Goal: Information Seeking & Learning: Find specific fact

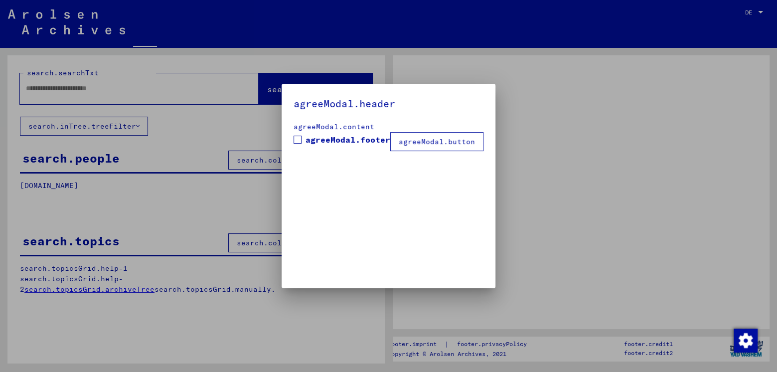
type input "**********"
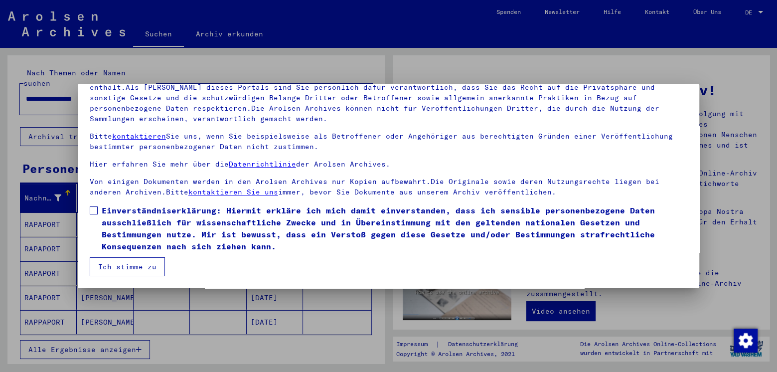
scroll to position [70, 0]
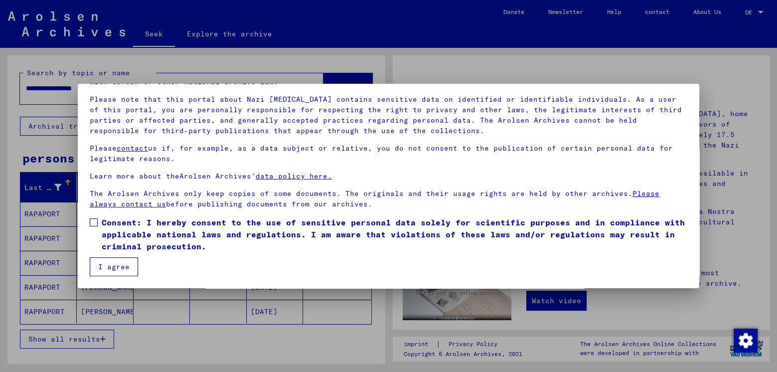
click at [113, 265] on font "I agree" at bounding box center [113, 266] width 31 height 9
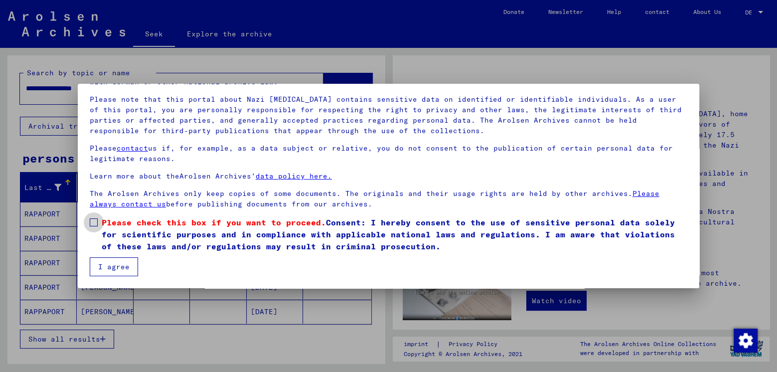
click at [92, 222] on span at bounding box center [94, 222] width 8 height 8
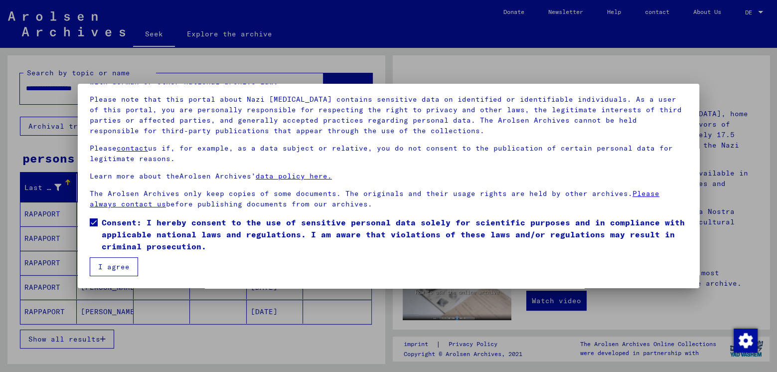
click at [111, 268] on font "I agree" at bounding box center [113, 266] width 31 height 9
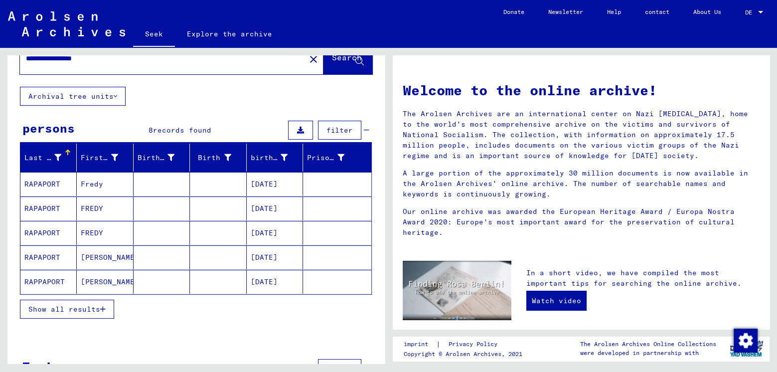
scroll to position [32, 0]
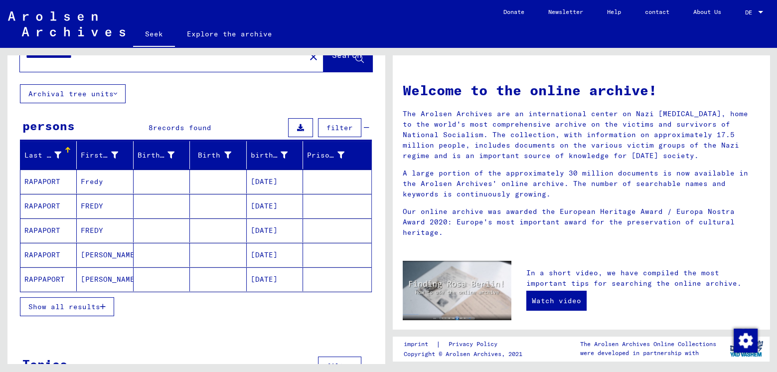
click at [82, 302] on font "Show all results" at bounding box center [64, 306] width 72 height 9
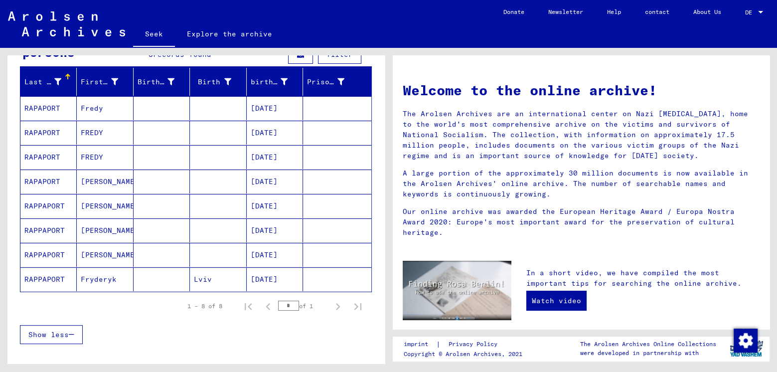
scroll to position [106, 0]
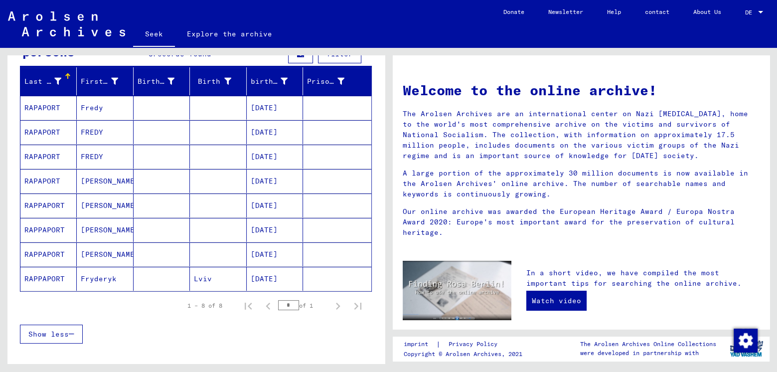
click at [42, 274] on font "RAPPAPORT" at bounding box center [44, 278] width 40 height 9
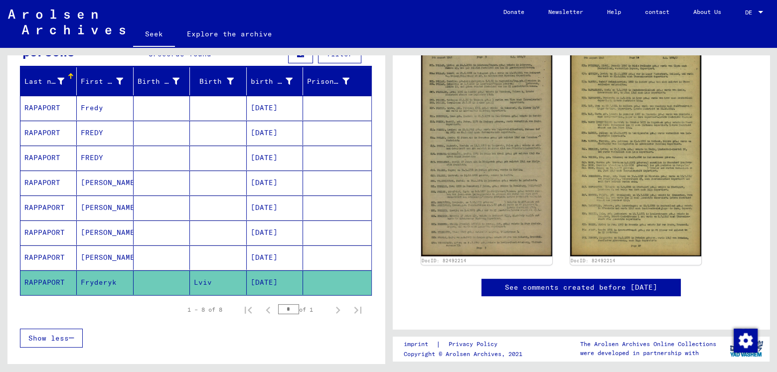
scroll to position [213, 0]
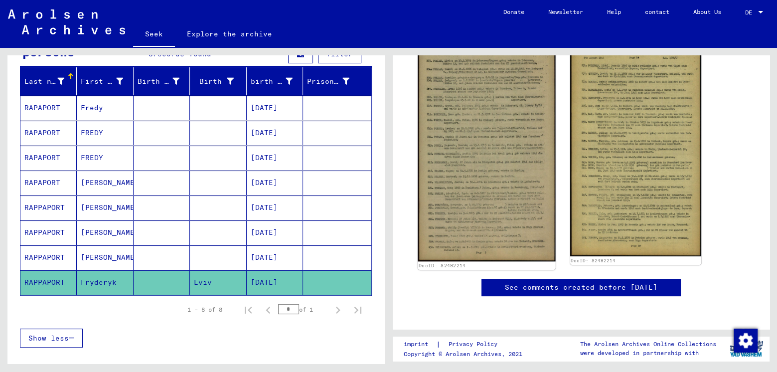
click at [497, 157] on img at bounding box center [487, 149] width 138 height 223
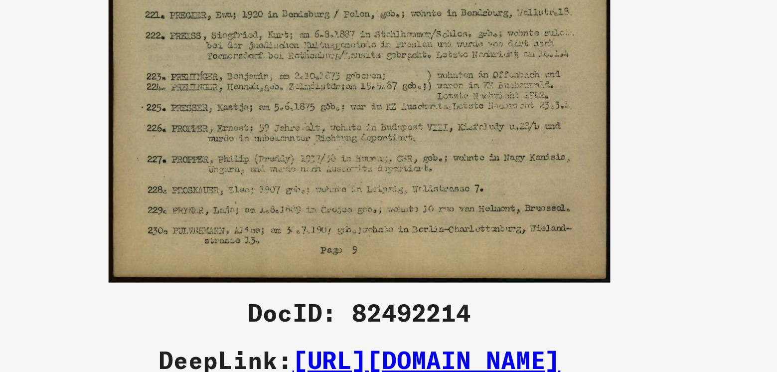
click at [487, 253] on img at bounding box center [389, 161] width 554 height 272
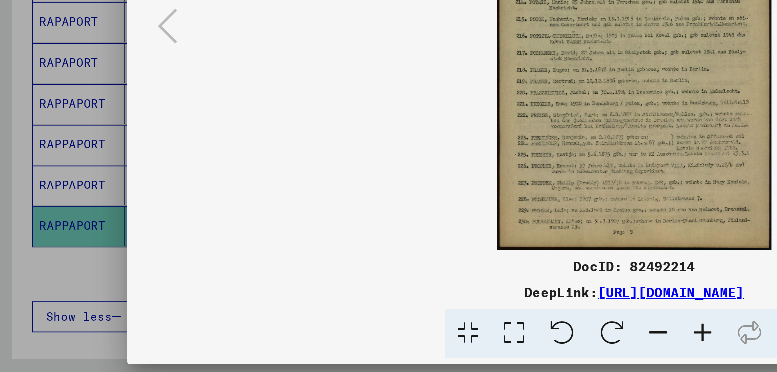
scroll to position [0, 0]
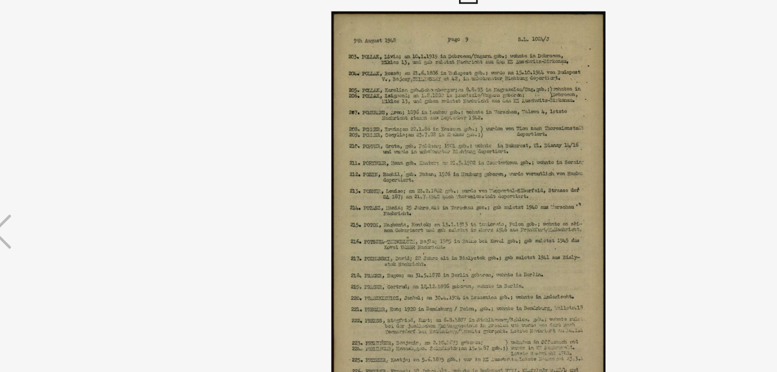
click at [387, 21] on icon at bounding box center [388, 15] width 11 height 12
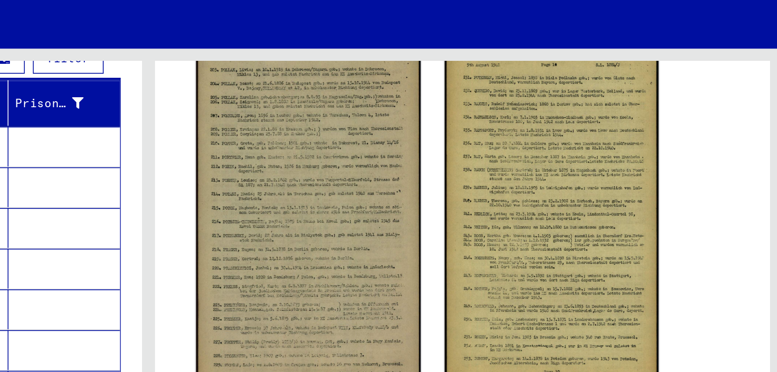
click at [633, 141] on img at bounding box center [635, 149] width 131 height 213
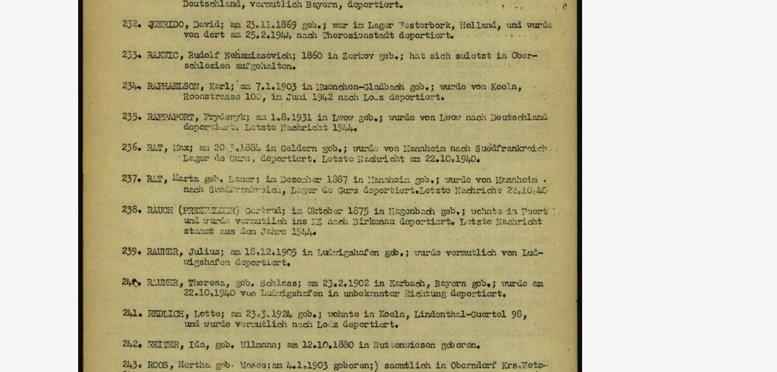
click at [490, 124] on img at bounding box center [389, 161] width 554 height 272
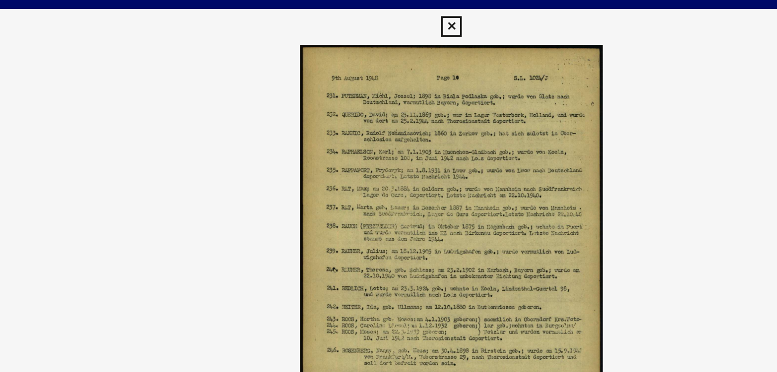
click at [389, 19] on icon at bounding box center [388, 15] width 11 height 12
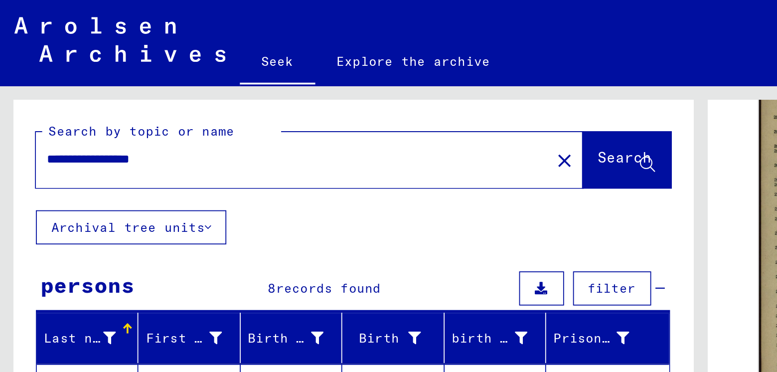
drag, startPoint x: 26, startPoint y: 73, endPoint x: 118, endPoint y: 75, distance: 91.2
click at [118, 83] on input "**********" at bounding box center [163, 88] width 274 height 10
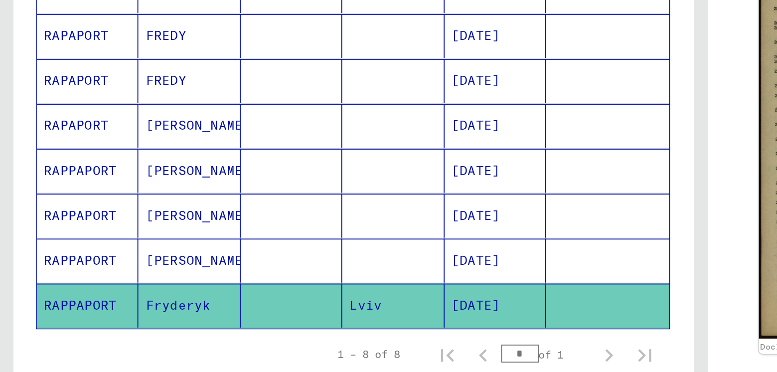
scroll to position [151, 0]
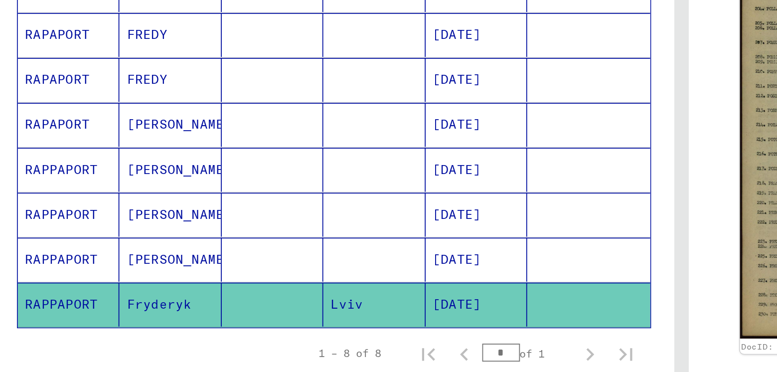
click at [74, 225] on mat-cell "RAPPAPORT" at bounding box center [48, 237] width 56 height 24
click at [92, 233] on font "Fryderyk" at bounding box center [99, 237] width 36 height 9
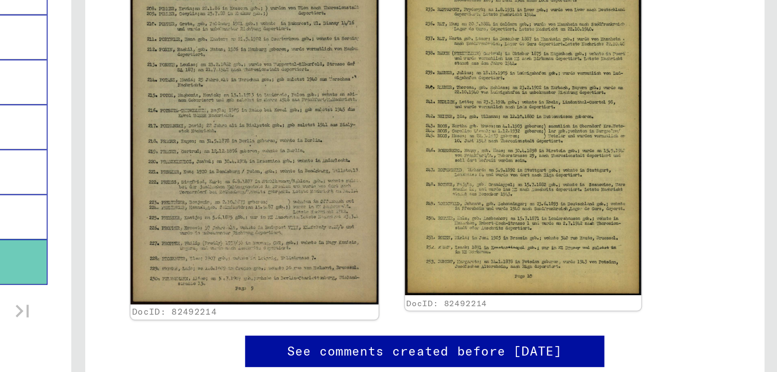
click at [476, 199] on img at bounding box center [487, 149] width 138 height 223
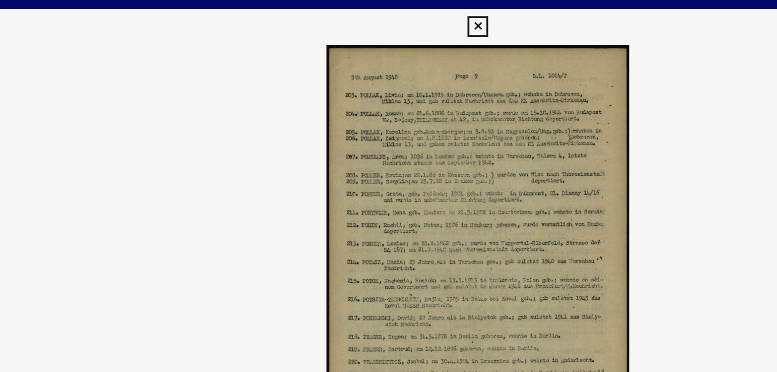
click at [384, 21] on icon at bounding box center [388, 15] width 11 height 12
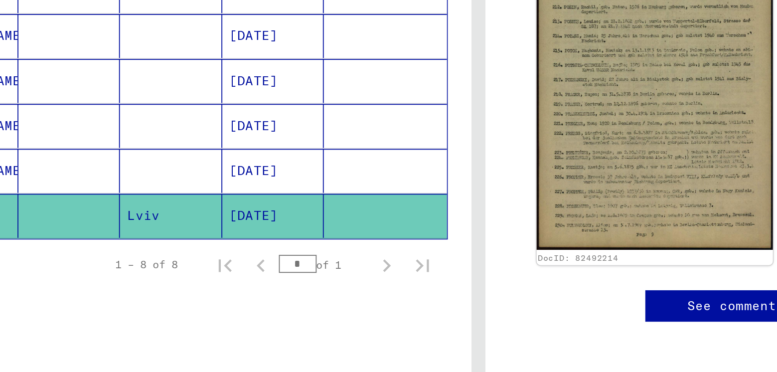
click at [263, 233] on font "[DATE]" at bounding box center [264, 237] width 27 height 9
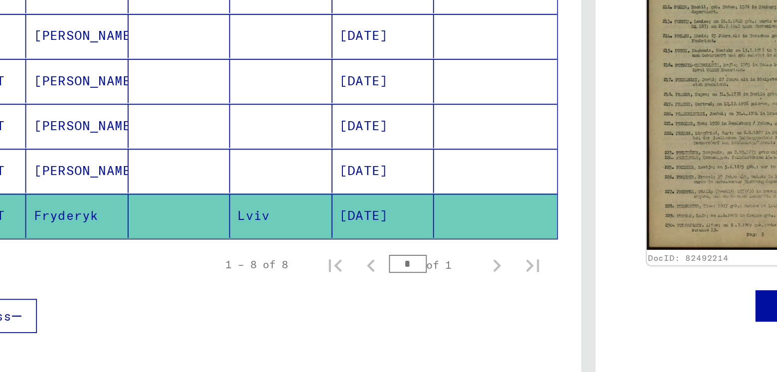
click at [180, 279] on div "Show less" at bounding box center [196, 293] width 352 height 29
click at [174, 200] on mat-cell at bounding box center [162, 212] width 56 height 24
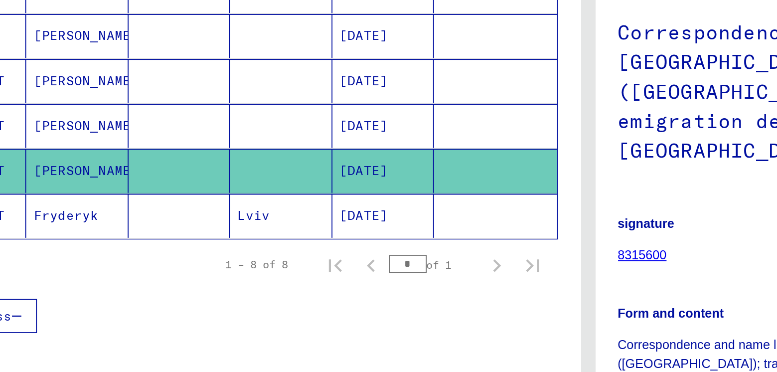
click at [161, 225] on mat-cell at bounding box center [162, 237] width 56 height 24
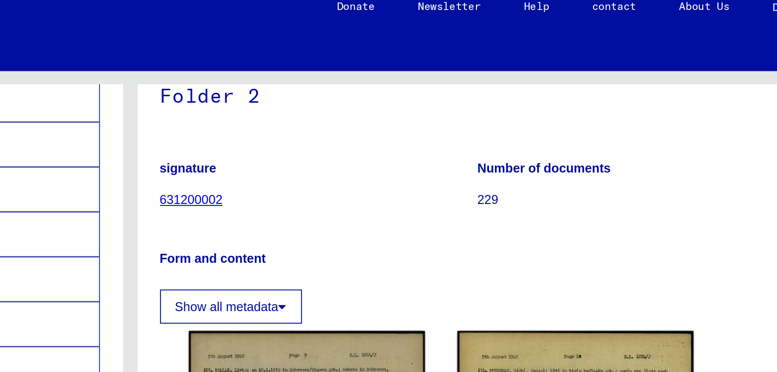
scroll to position [67, 0]
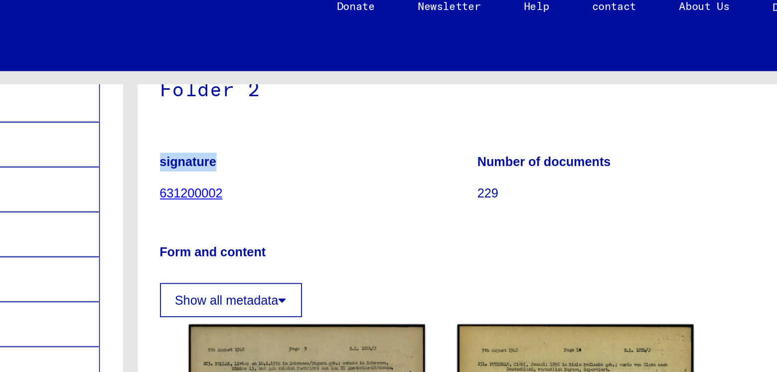
drag, startPoint x: 406, startPoint y: 99, endPoint x: 446, endPoint y: 99, distance: 39.9
click at [446, 99] on p "signature" at bounding box center [493, 98] width 176 height 10
copy font "signature"
click at [470, 109] on figure "signature 631200002" at bounding box center [493, 108] width 176 height 45
drag, startPoint x: 398, startPoint y: 114, endPoint x: 453, endPoint y: 119, distance: 55.1
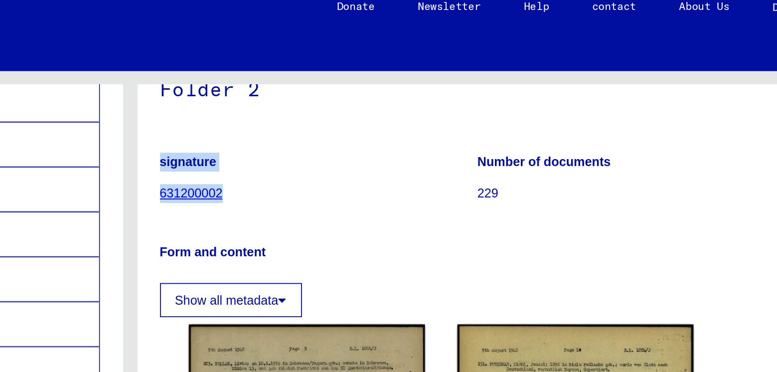
click at [453, 119] on yv-its-full-details "6 Documents of the ITS and its predecessors / 6.3 Processing of inquiries / 6.3…" at bounding box center [581, 230] width 377 height 461
copy figure "signature 631200002"
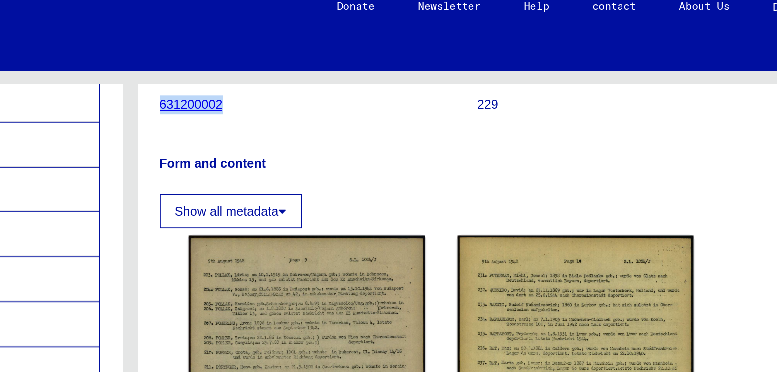
scroll to position [125, 0]
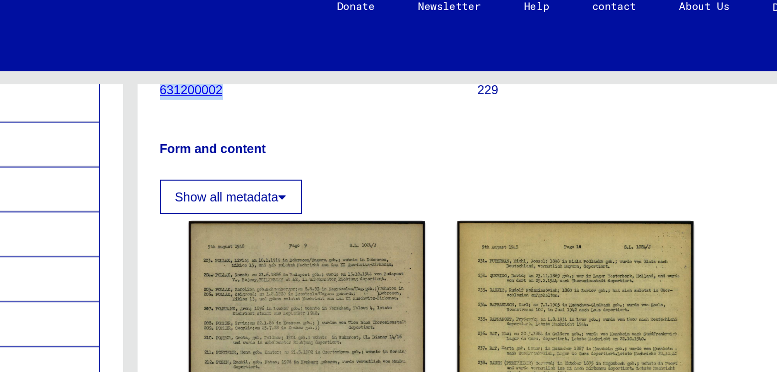
click at [476, 119] on icon at bounding box center [473, 117] width 4 height 7
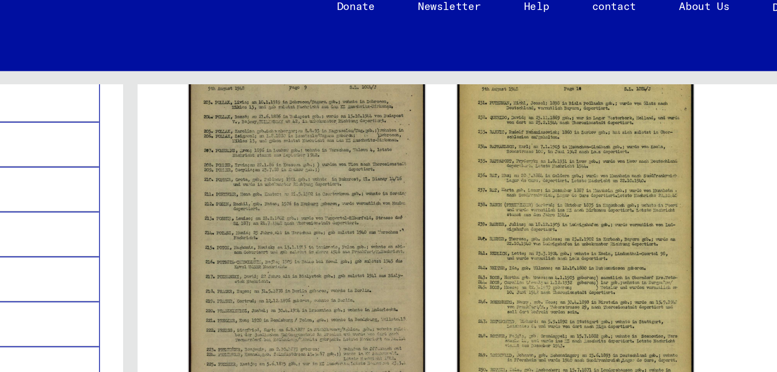
scroll to position [301, 0]
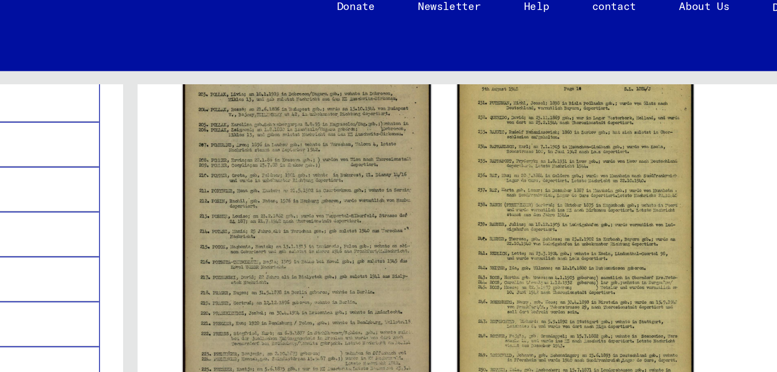
click at [492, 126] on img at bounding box center [487, 149] width 138 height 223
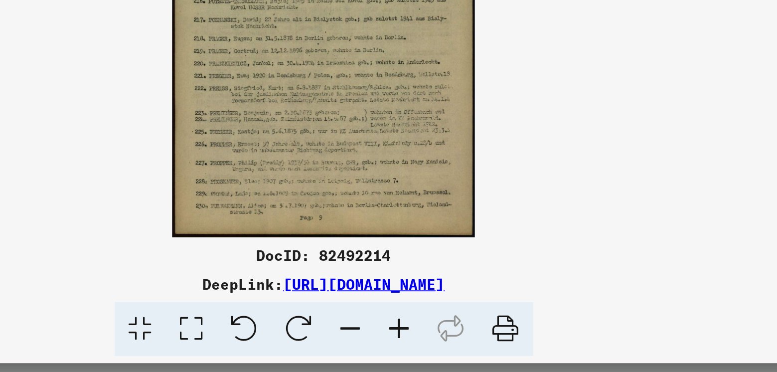
drag, startPoint x: 566, startPoint y: 324, endPoint x: 209, endPoint y: 325, distance: 357.4
click at [209, 325] on div "DeepLink: [URL][DOMAIN_NAME]" at bounding box center [389, 323] width 622 height 12
copy div "DeepLink: [URL][DOMAIN_NAME]"
click at [508, 295] on img at bounding box center [389, 161] width 554 height 272
drag, startPoint x: 351, startPoint y: 309, endPoint x: 453, endPoint y: 311, distance: 101.2
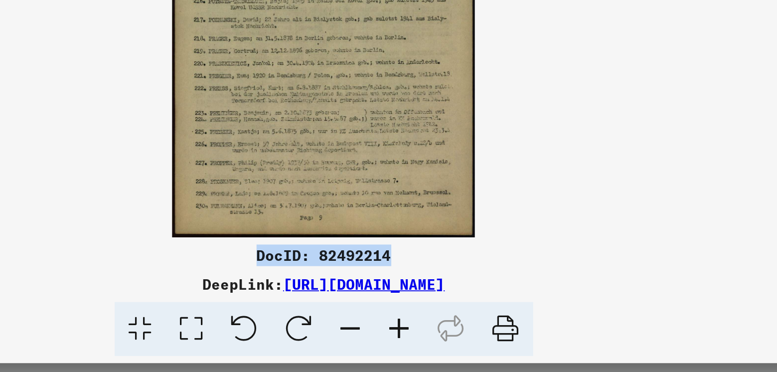
click at [453, 311] on div "DocID: 82492214" at bounding box center [389, 307] width 622 height 12
copy font "DocID: 82492214"
click at [483, 307] on div "DocID: 82492214" at bounding box center [389, 307] width 622 height 12
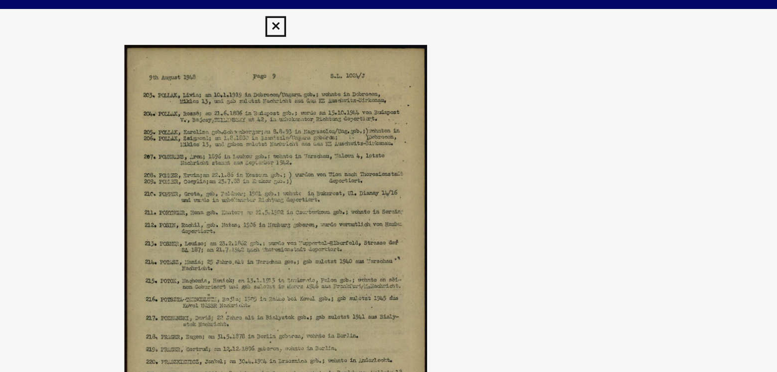
click at [389, 16] on icon at bounding box center [388, 15] width 11 height 12
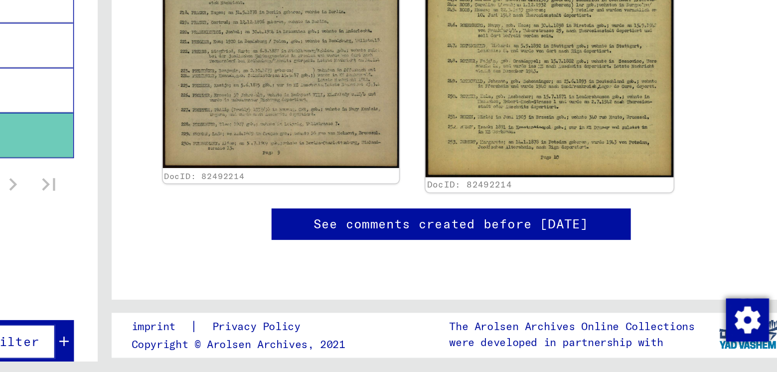
click at [632, 223] on img at bounding box center [636, 149] width 138 height 223
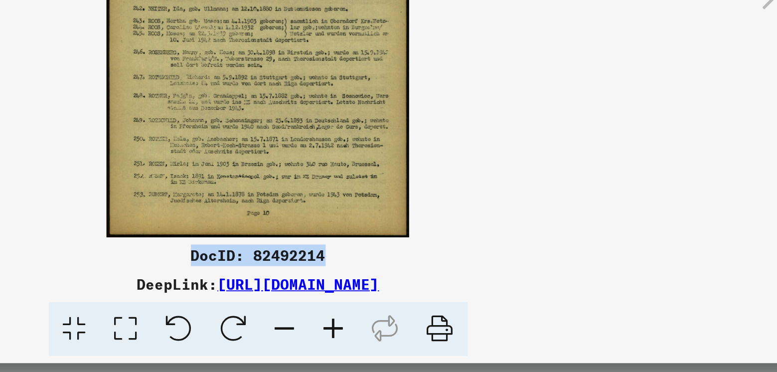
drag, startPoint x: 351, startPoint y: 309, endPoint x: 442, endPoint y: 307, distance: 90.7
click at [443, 307] on div "DocID: 82492214" at bounding box center [389, 307] width 622 height 12
copy font "DocID: 82492214"
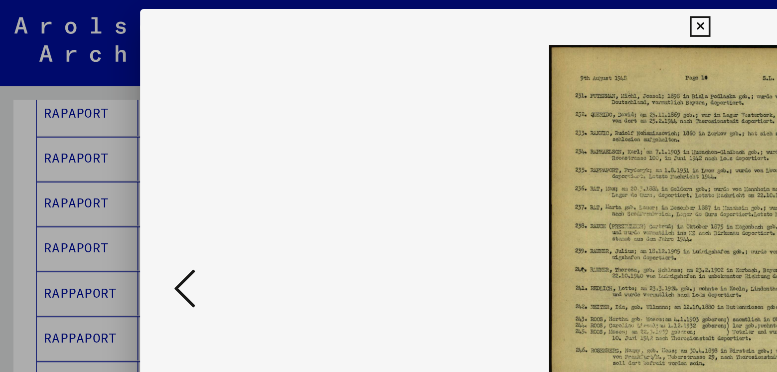
click at [388, 16] on icon at bounding box center [388, 15] width 11 height 12
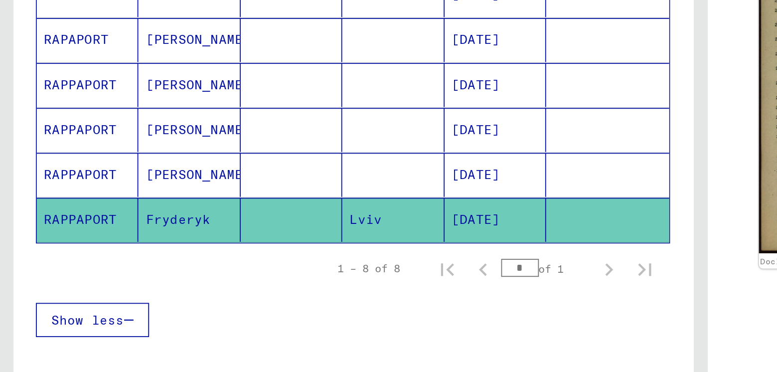
click at [153, 225] on mat-cell at bounding box center [162, 237] width 56 height 24
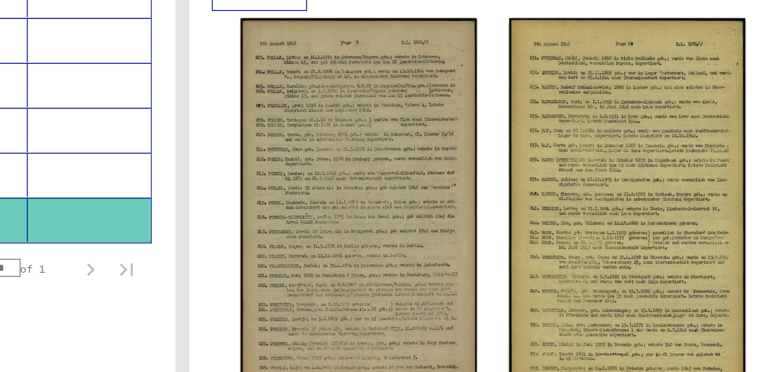
scroll to position [185, 0]
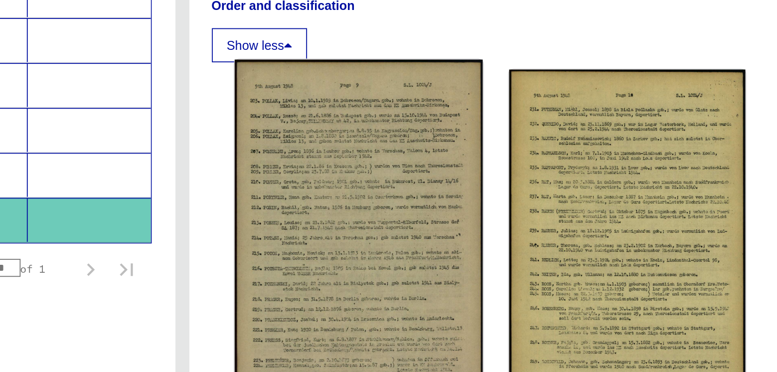
click at [484, 193] on img at bounding box center [487, 260] width 138 height 223
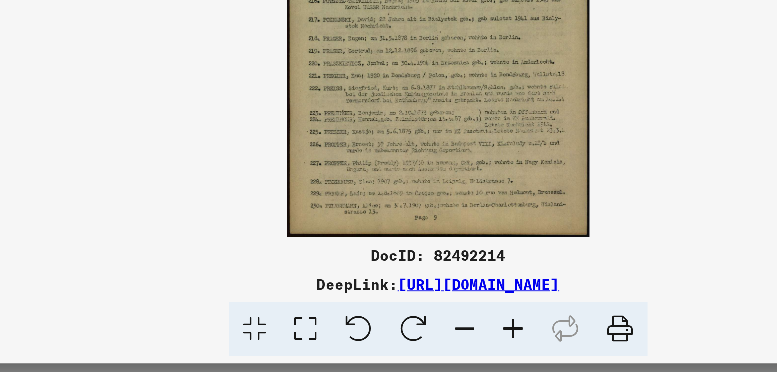
click at [475, 343] on icon at bounding box center [490, 348] width 30 height 30
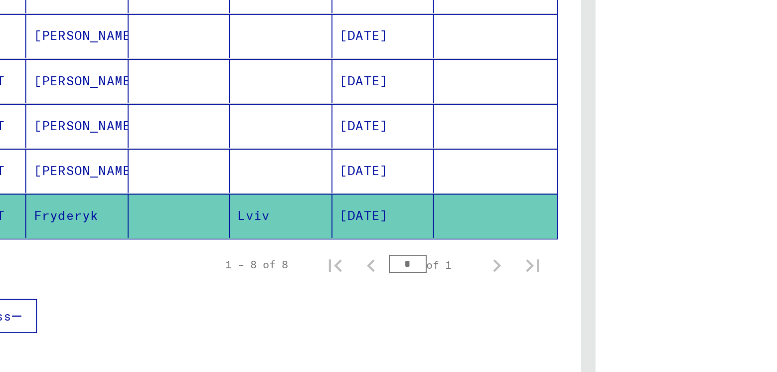
click at [247, 225] on mat-cell "[DATE]" at bounding box center [275, 237] width 56 height 24
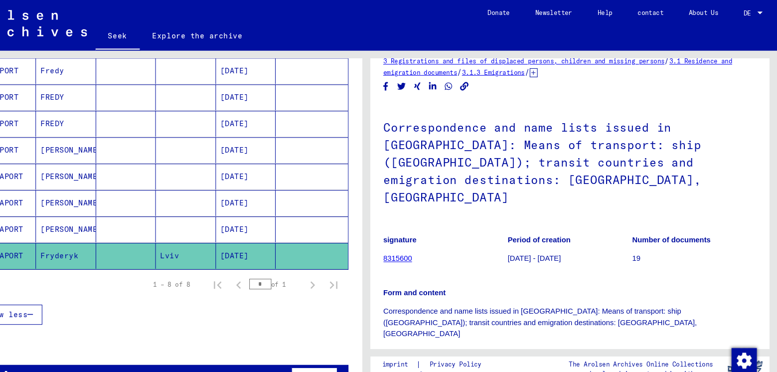
scroll to position [151, 0]
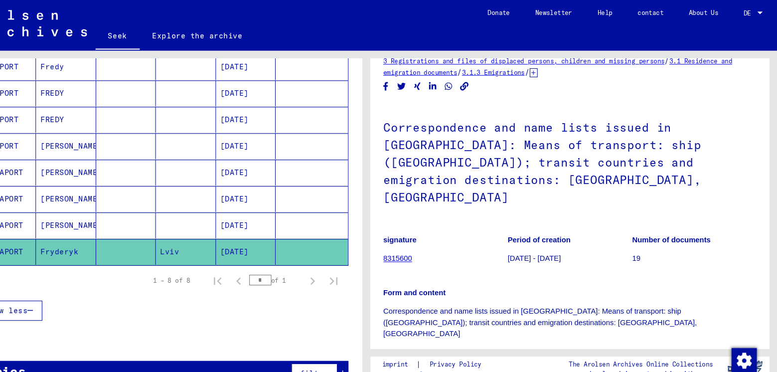
click at [247, 225] on mat-cell "[DATE]" at bounding box center [275, 237] width 56 height 24
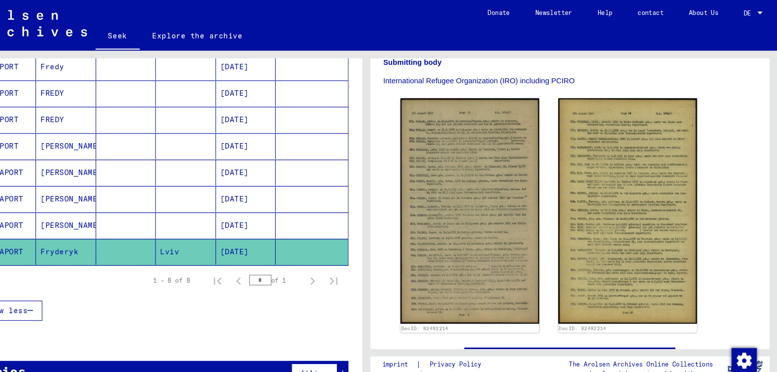
scroll to position [304, 0]
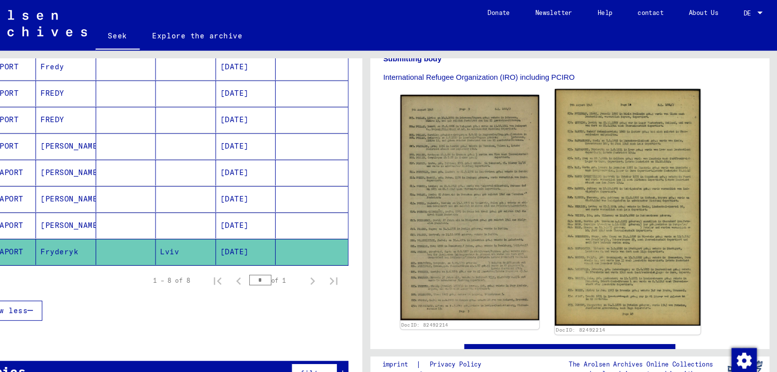
click at [632, 177] on img at bounding box center [636, 195] width 138 height 223
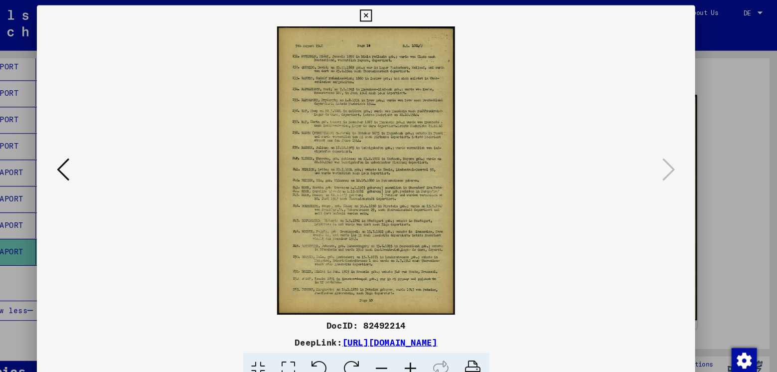
click at [392, 163] on img at bounding box center [389, 161] width 554 height 272
click at [387, 20] on icon at bounding box center [388, 15] width 11 height 12
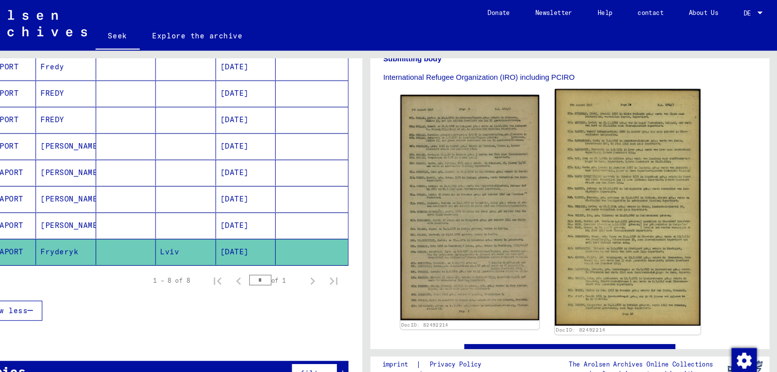
click at [625, 182] on img at bounding box center [636, 195] width 138 height 223
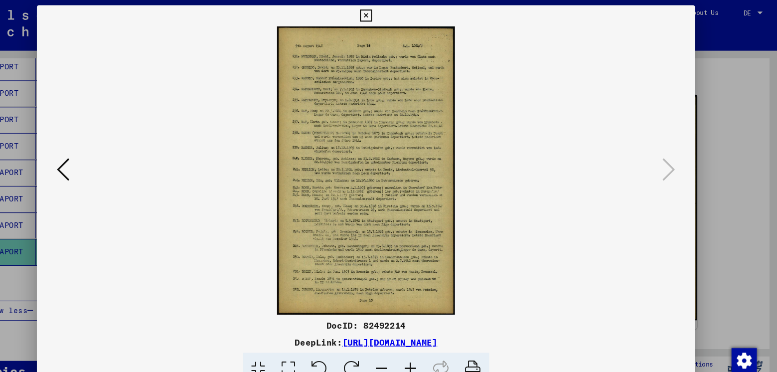
click at [391, 128] on img at bounding box center [389, 161] width 554 height 272
click at [383, 18] on icon at bounding box center [388, 15] width 11 height 12
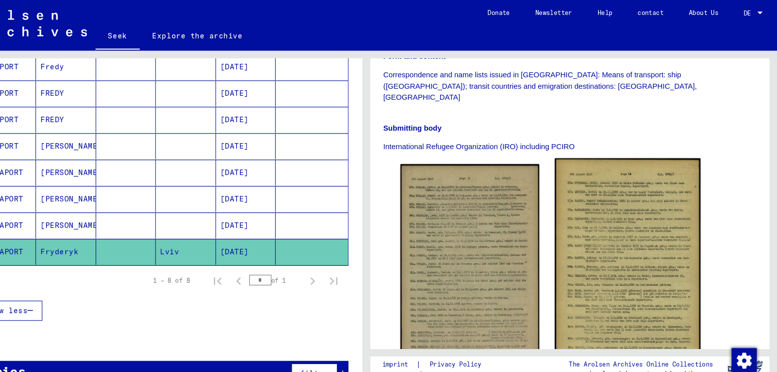
scroll to position [268, 0]
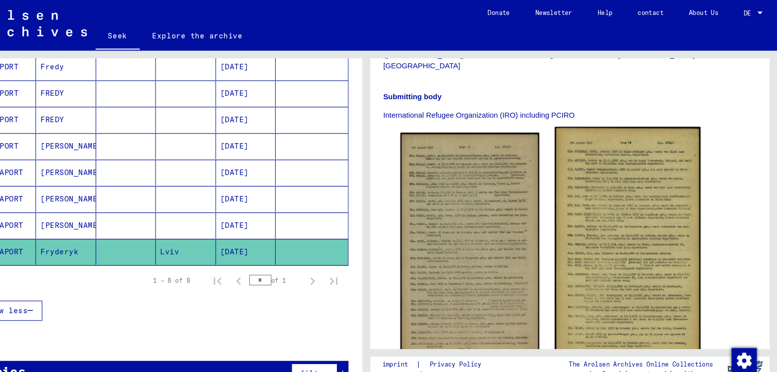
click at [608, 177] on img at bounding box center [636, 231] width 138 height 223
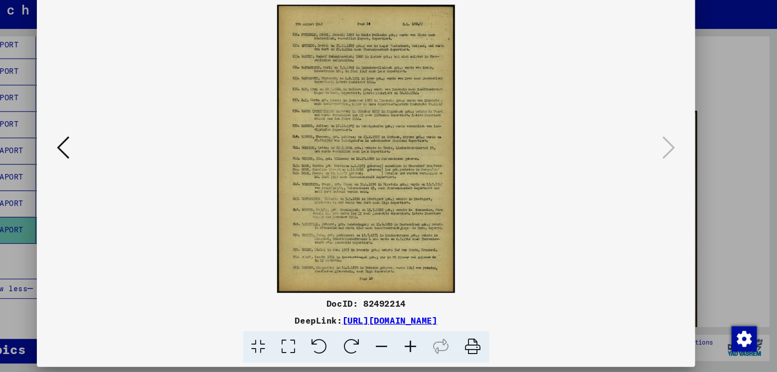
click at [475, 344] on icon at bounding box center [490, 348] width 30 height 30
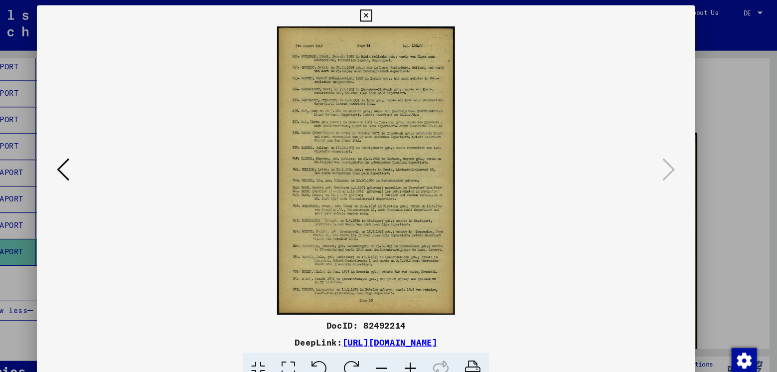
click at [386, 21] on icon at bounding box center [388, 15] width 11 height 12
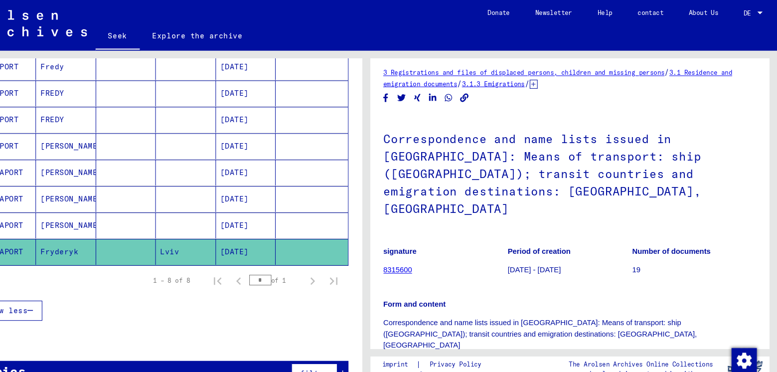
scroll to position [0, 0]
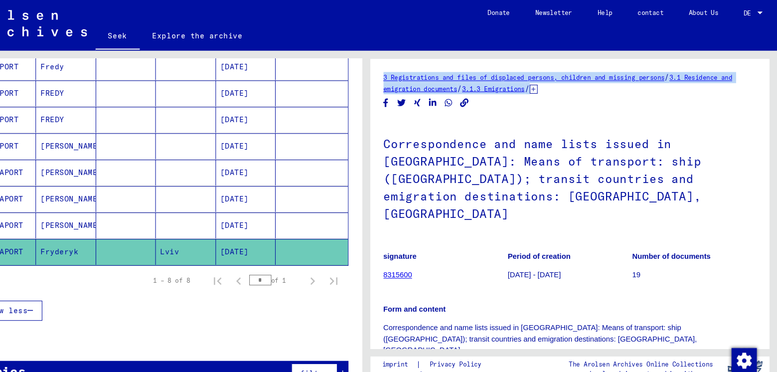
drag, startPoint x: 401, startPoint y: 57, endPoint x: 727, endPoint y: 83, distance: 327.0
click at [728, 82] on yv-its-full-details "3 Registrations and files of displaced persons, children and missing persons / …" at bounding box center [581, 367] width 377 height 599
copy div "3 Registrations and files of displaced persons, children and missing persons / …"
drag, startPoint x: 405, startPoint y: 124, endPoint x: 640, endPoint y: 142, distance: 235.9
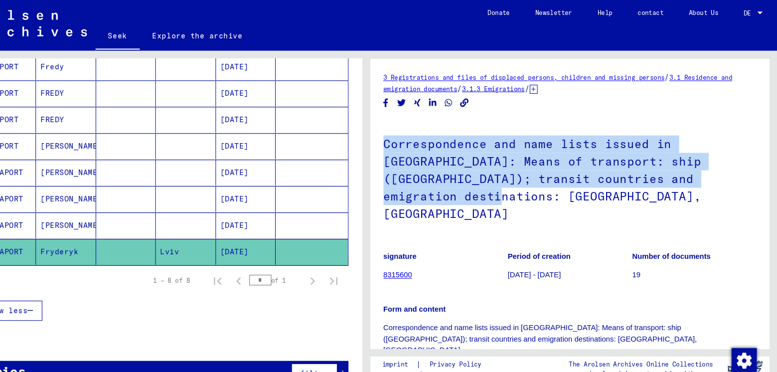
drag, startPoint x: 407, startPoint y: 127, endPoint x: 747, endPoint y: 159, distance: 341.0
click at [747, 159] on h1 "Correspondence and name lists issued in [GEOGRAPHIC_DATA]: Means of transport: …" at bounding box center [581, 168] width 352 height 110
copy font "Correspondence and name lists issued in [GEOGRAPHIC_DATA]: Means of transport: …"
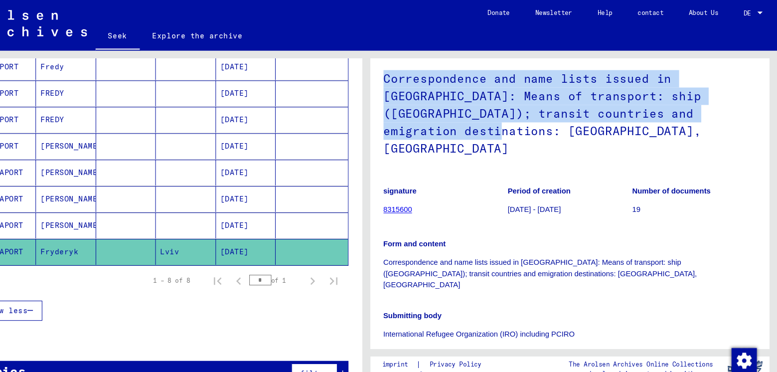
scroll to position [67, 0]
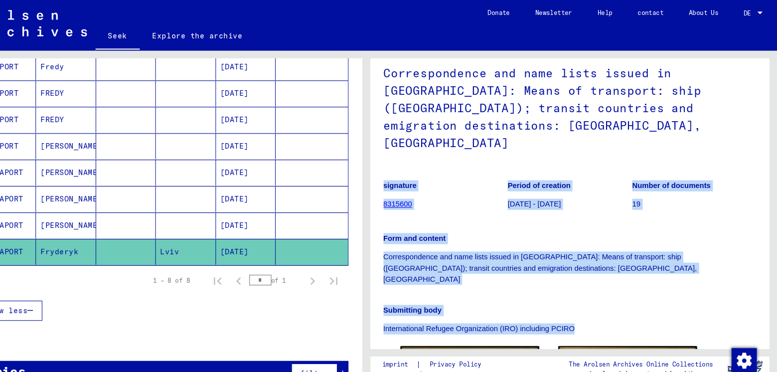
drag, startPoint x: 404, startPoint y: 133, endPoint x: 695, endPoint y: 260, distance: 317.9
click at [695, 260] on yv-its-full-details "3 Registrations and files of displaced persons, children and missing persons / …" at bounding box center [581, 300] width 377 height 599
copy div "signature 8315600 Period of creation [DATE] - [DATE] Number of documents 19 For…"
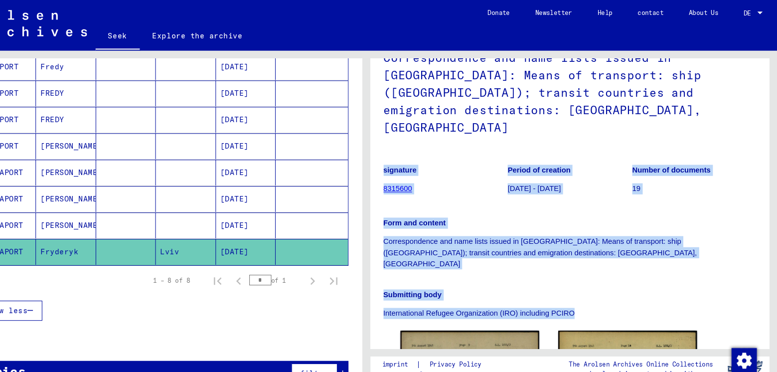
scroll to position [0, 0]
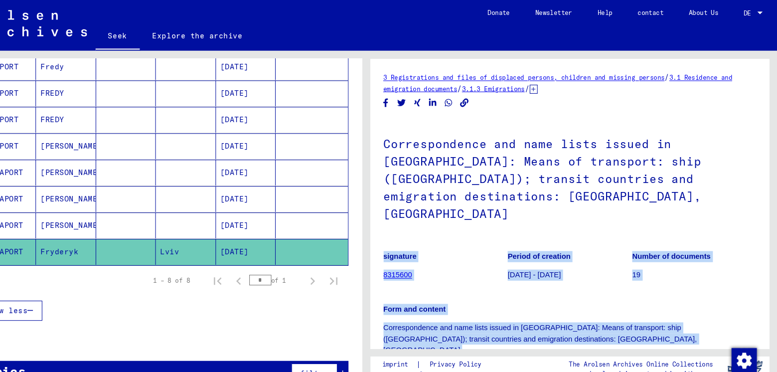
click at [548, 69] on font "3 Registrations and files of displaced persons, children and missing persons" at bounding box center [538, 72] width 266 height 7
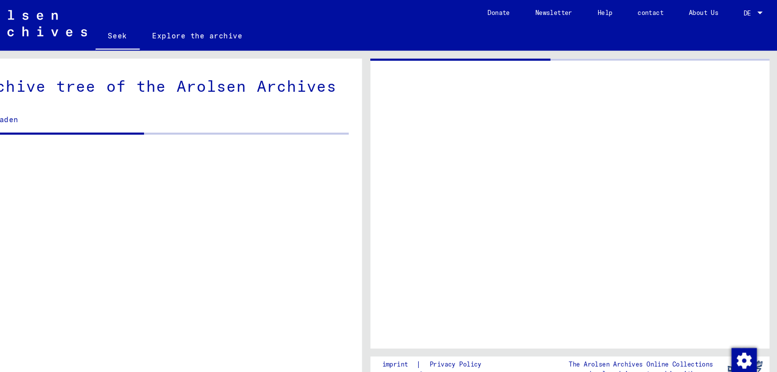
click at [546, 60] on div at bounding box center [581, 192] width 377 height 274
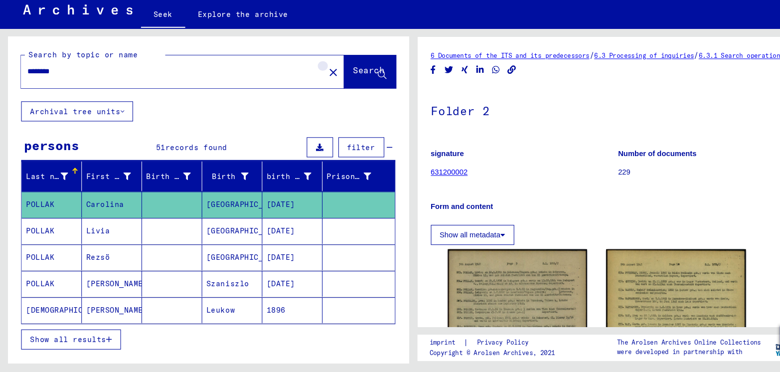
click at [309, 83] on mat-icon "close" at bounding box center [315, 89] width 12 height 12
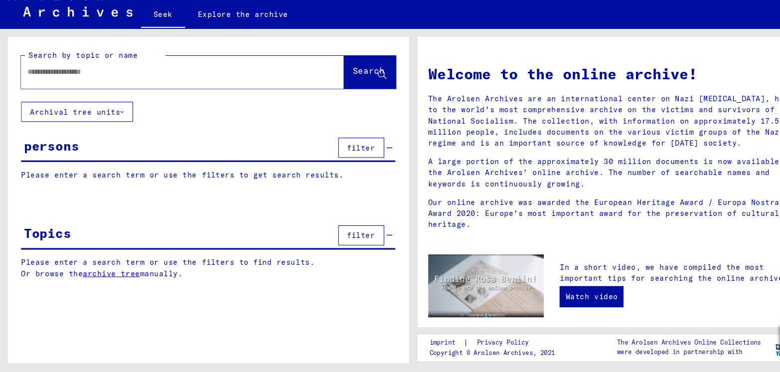
click at [155, 83] on input "text" at bounding box center [160, 88] width 269 height 10
type input "**********"
click at [344, 82] on font "Search" at bounding box center [348, 87] width 30 height 10
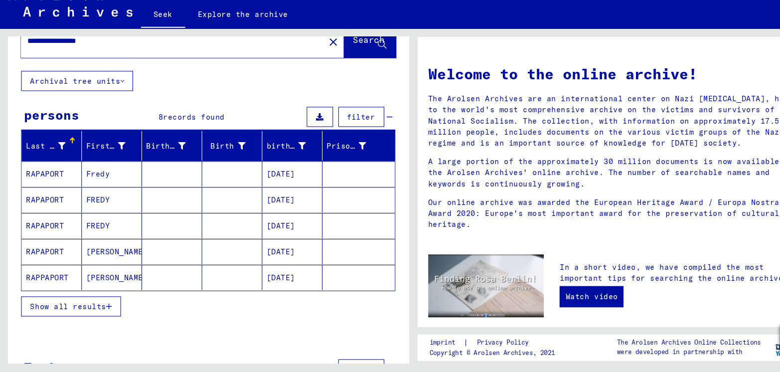
scroll to position [31, 0]
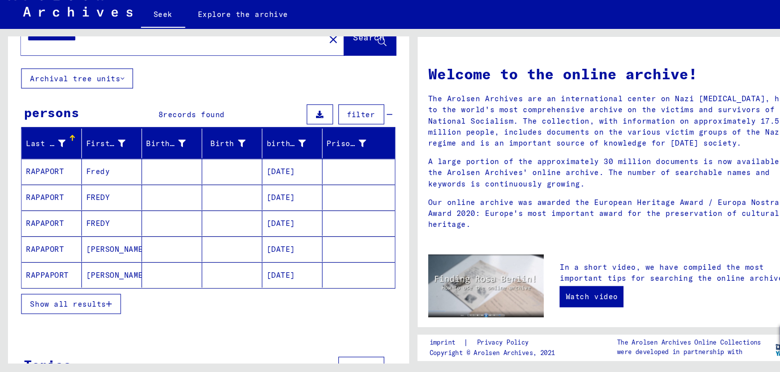
click at [84, 303] on font "Show all results" at bounding box center [64, 307] width 72 height 9
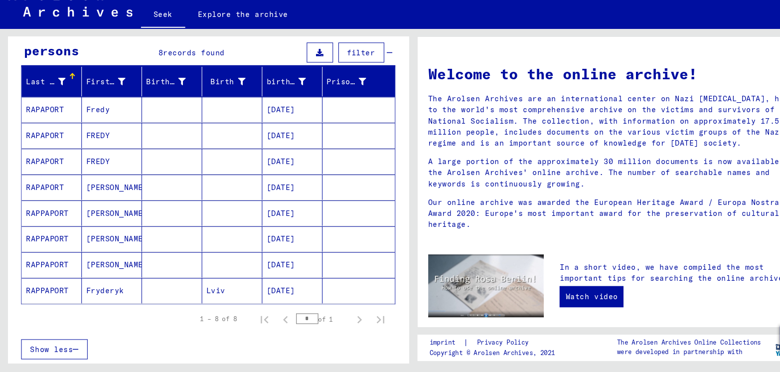
scroll to position [98, 0]
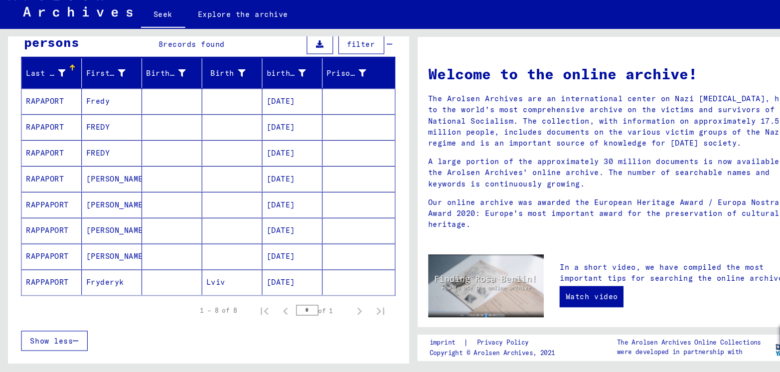
click at [170, 275] on mat-cell at bounding box center [162, 287] width 57 height 24
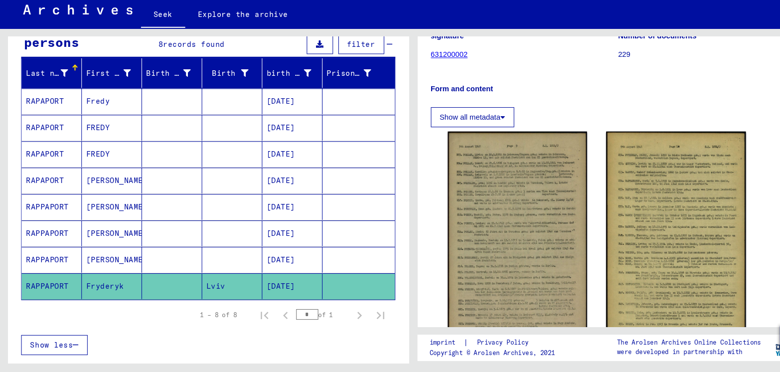
scroll to position [118, 0]
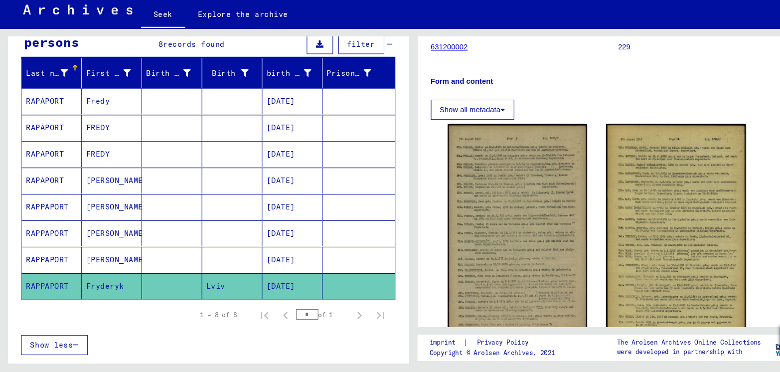
click at [477, 122] on icon at bounding box center [475, 124] width 4 height 7
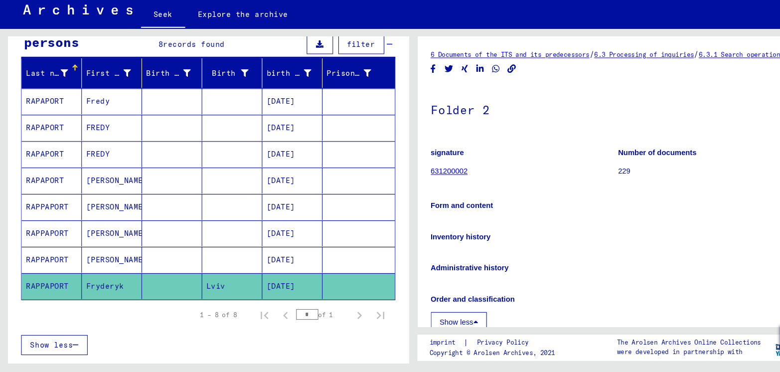
scroll to position [0, 0]
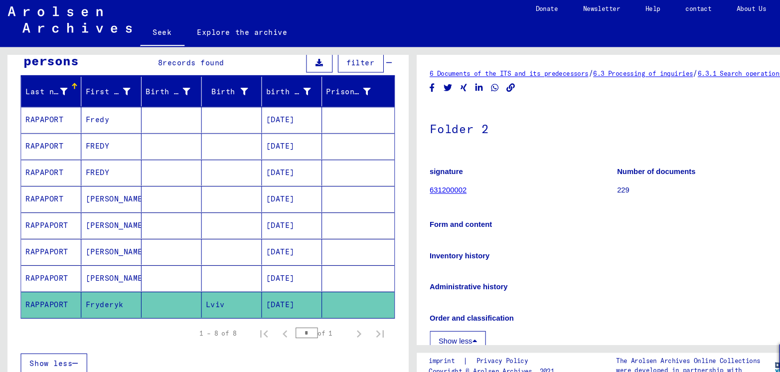
click at [660, 74] on font "6.3.1 Search operations" at bounding box center [700, 72] width 80 height 7
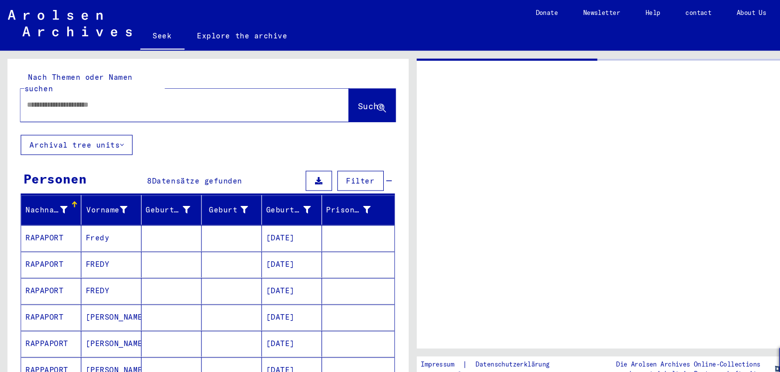
type input "********"
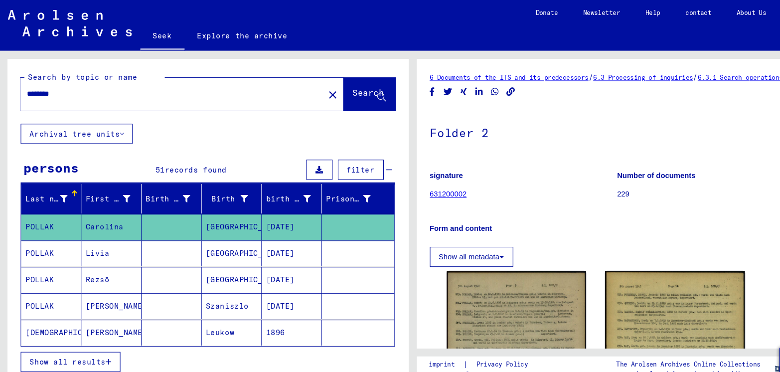
click at [438, 243] on font "Show all metadata" at bounding box center [443, 242] width 57 height 8
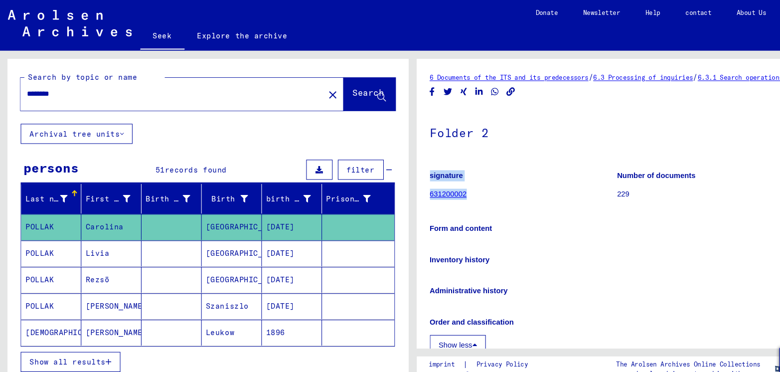
drag, startPoint x: 404, startPoint y: 167, endPoint x: 454, endPoint y: 186, distance: 53.5
click at [455, 186] on yv-its-full-details "6 Documents of the ITS and its predecessors / 6.3 Processing of inquiries / 6.3…" at bounding box center [583, 340] width 379 height 545
copy figure "signature 631200002"
click at [502, 163] on p "signature" at bounding box center [495, 166] width 176 height 10
click at [428, 180] on font "631200002" at bounding box center [424, 183] width 35 height 8
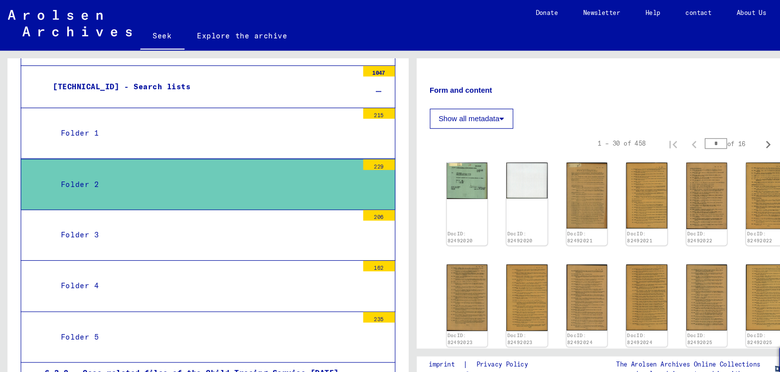
scroll to position [132, 0]
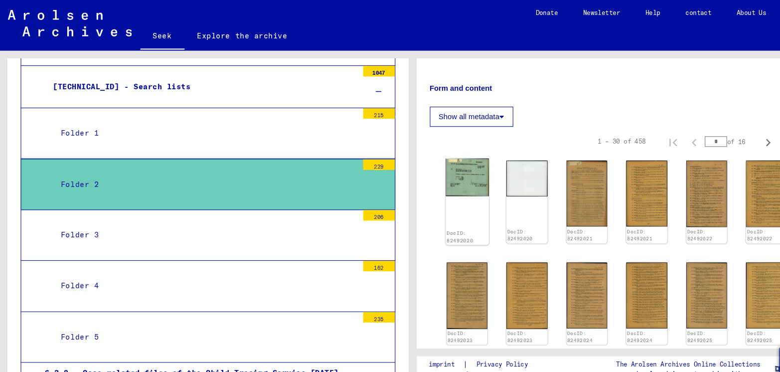
click at [439, 170] on img at bounding box center [442, 168] width 40 height 36
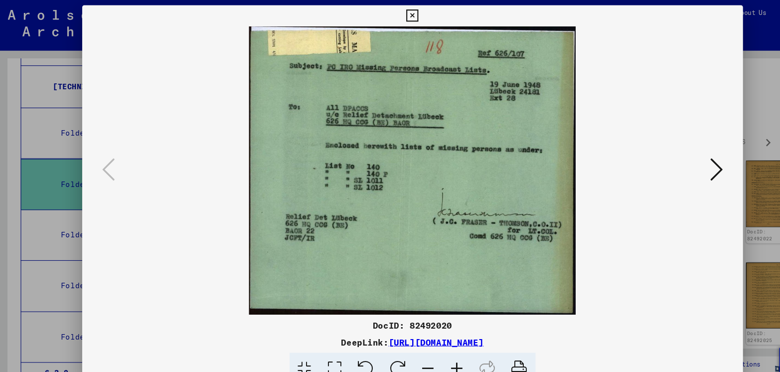
click at [683, 162] on icon at bounding box center [677, 160] width 12 height 24
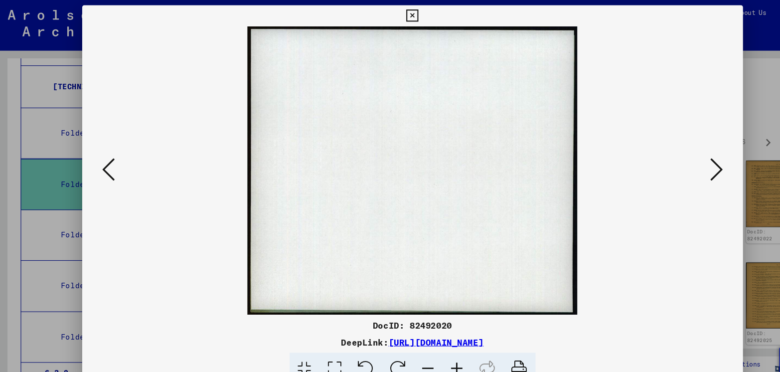
click at [683, 162] on icon at bounding box center [677, 160] width 12 height 24
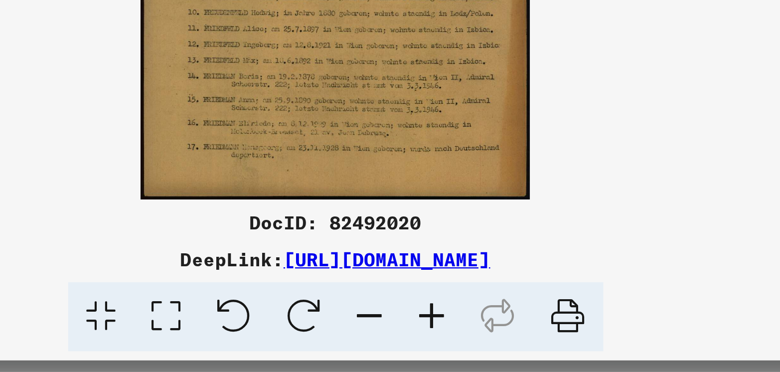
scroll to position [0, 0]
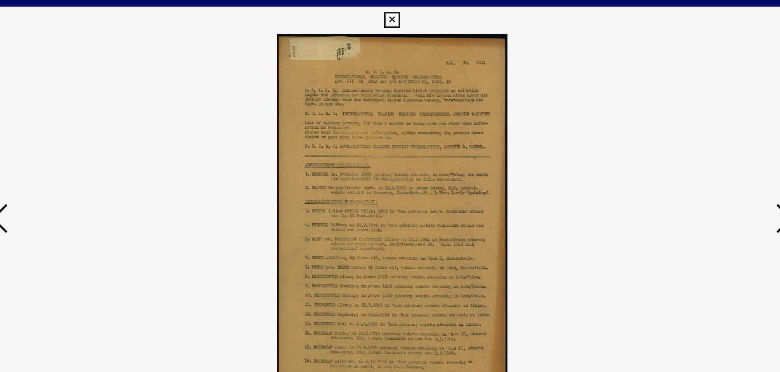
click at [389, 18] on icon at bounding box center [389, 15] width 11 height 12
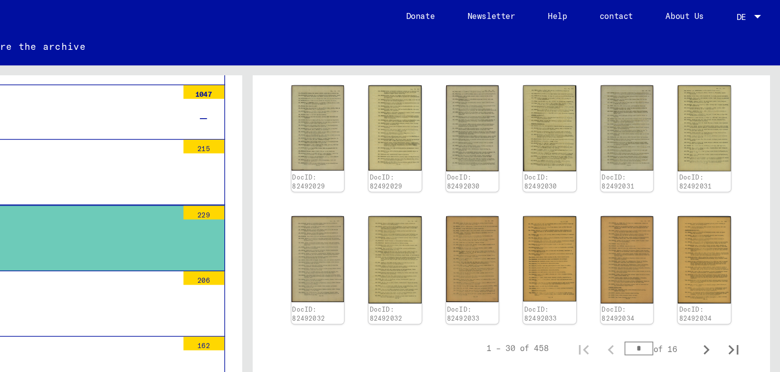
scroll to position [653, 0]
click at [719, 249] on icon "Next page" at bounding box center [726, 256] width 14 height 14
type input "*"
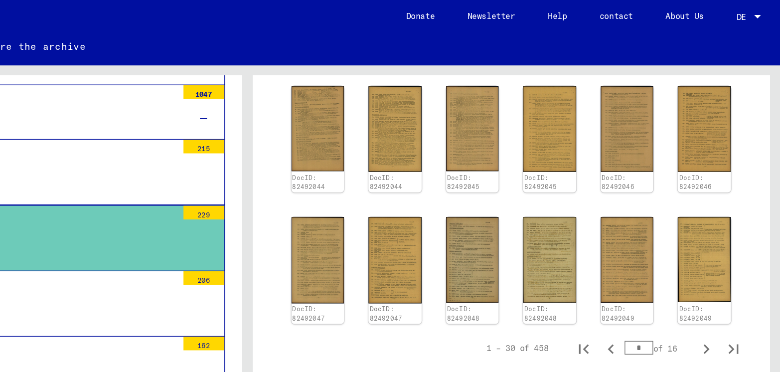
scroll to position [883, 0]
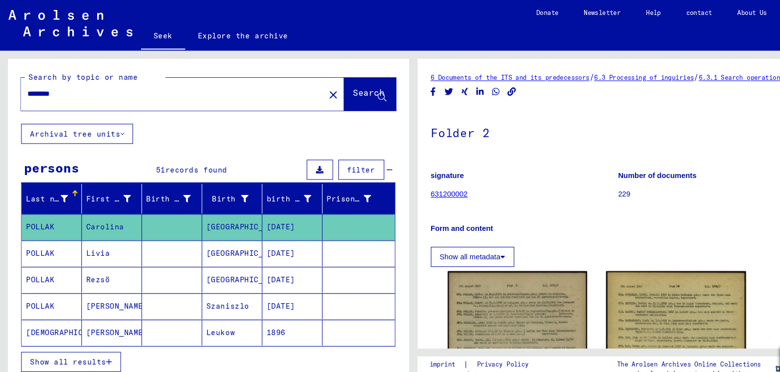
drag, startPoint x: 88, startPoint y: 74, endPoint x: 5, endPoint y: 72, distance: 82.8
click at [5, 72] on div "Search by topic or name ******** close Search Archival tree units persons 51 re…" at bounding box center [195, 206] width 390 height 316
click at [336, 82] on font "Search" at bounding box center [348, 87] width 30 height 10
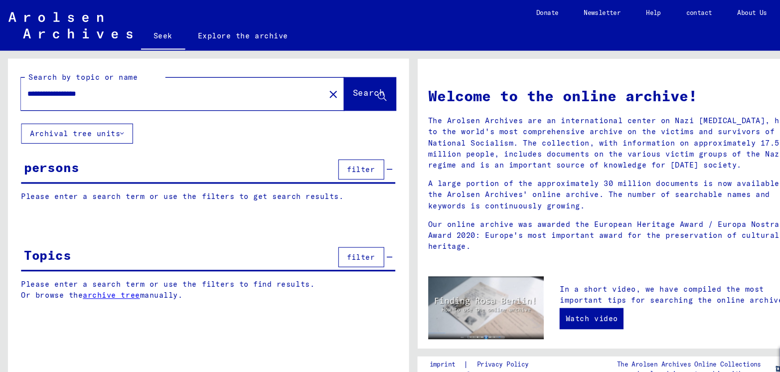
click at [106, 83] on input "**********" at bounding box center [160, 88] width 269 height 10
click at [338, 73] on button "Search" at bounding box center [349, 88] width 49 height 31
click at [337, 73] on button "Search" at bounding box center [349, 88] width 49 height 31
type input "**********"
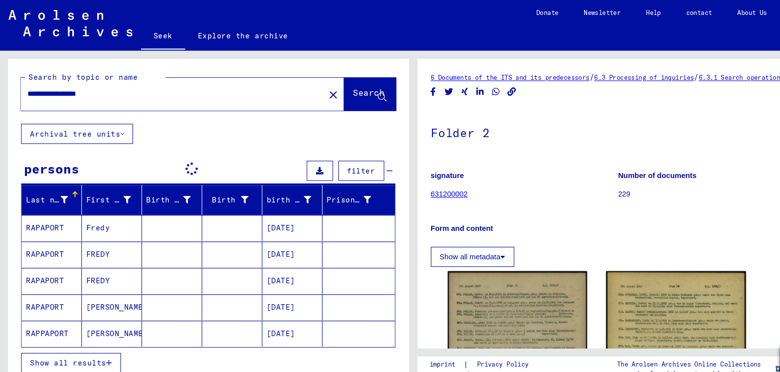
click at [83, 338] on font "Show all results" at bounding box center [64, 342] width 72 height 9
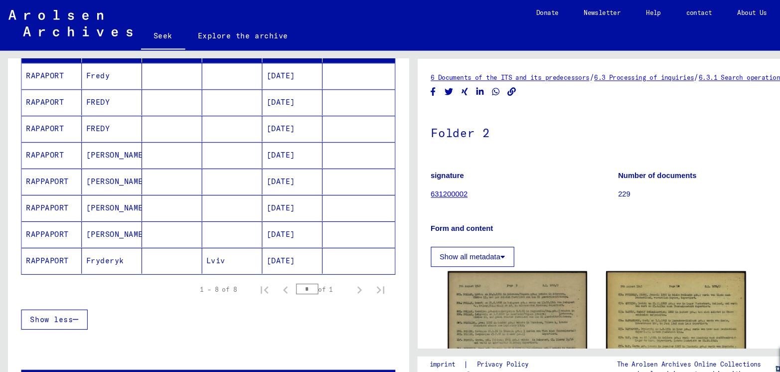
scroll to position [151, 0]
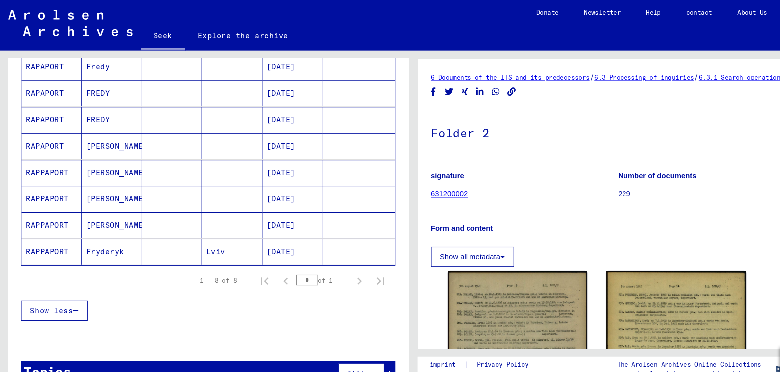
click at [259, 233] on font "[DATE]" at bounding box center [265, 237] width 27 height 9
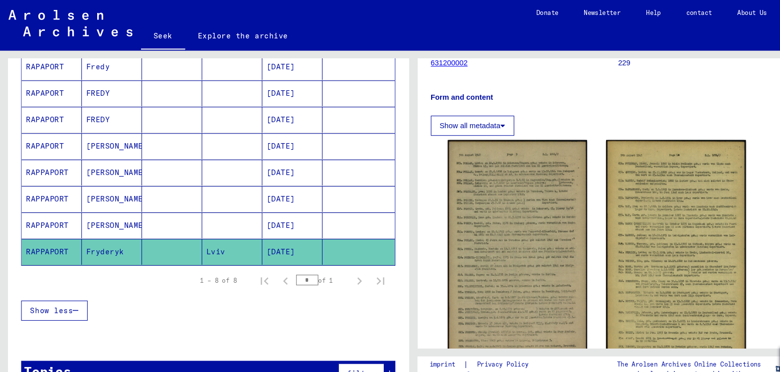
scroll to position [122, 0]
click at [473, 117] on font "Show all metadata" at bounding box center [443, 120] width 57 height 8
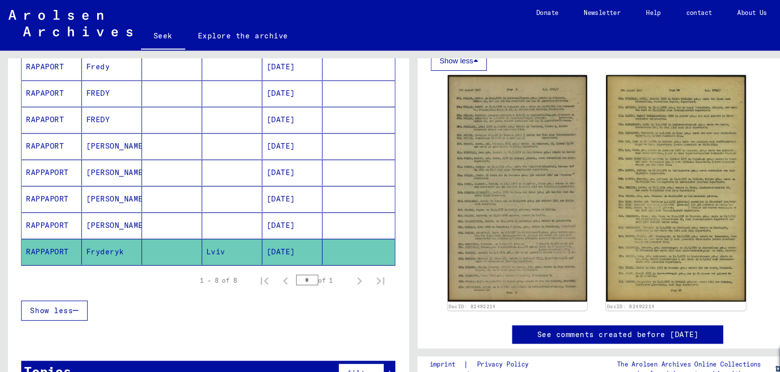
scroll to position [277, 0]
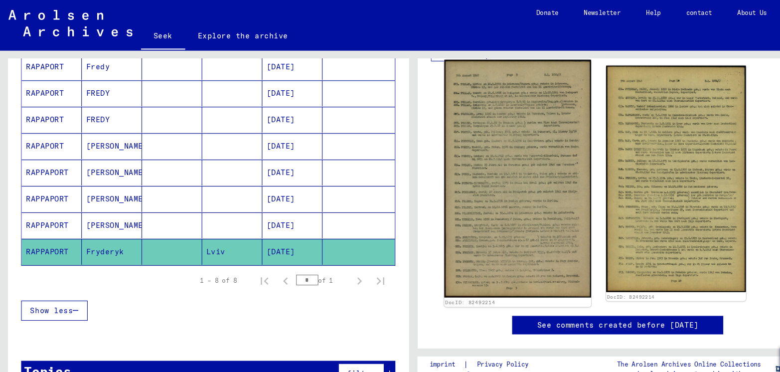
click at [496, 168] on img at bounding box center [488, 168] width 139 height 225
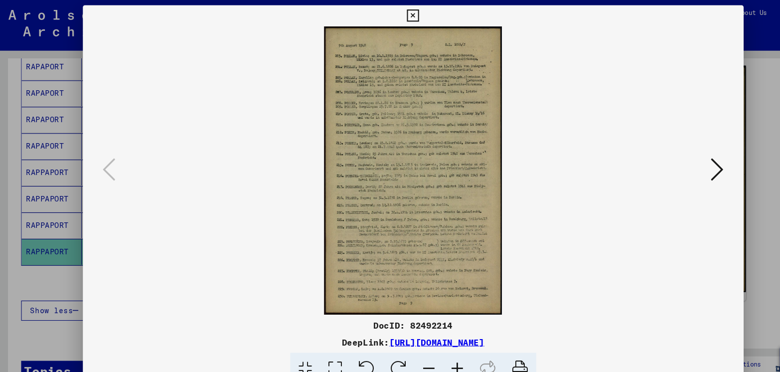
click at [386, 18] on icon at bounding box center [389, 15] width 11 height 12
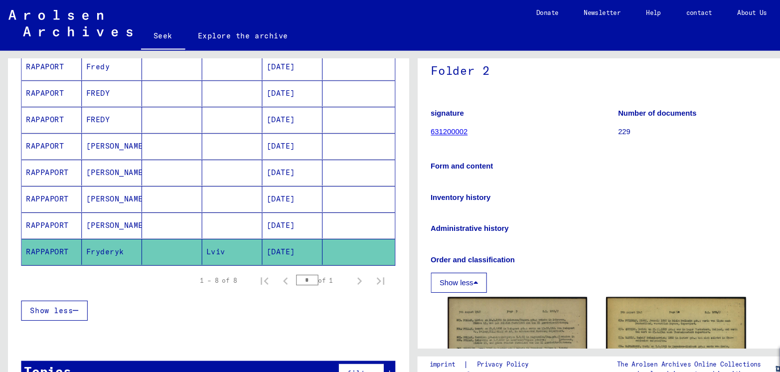
scroll to position [53, 0]
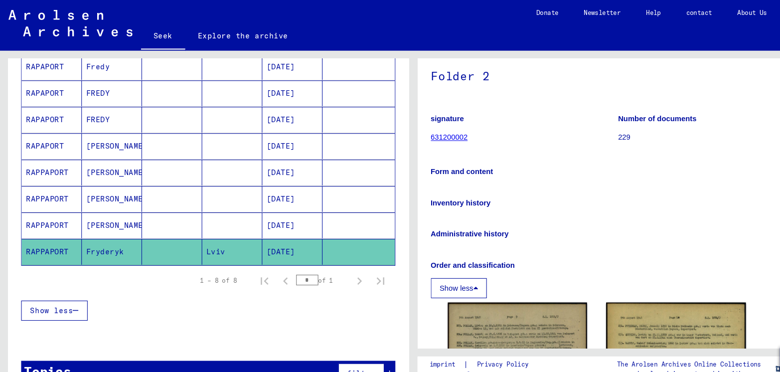
click at [421, 128] on font "631200002" at bounding box center [424, 130] width 35 height 8
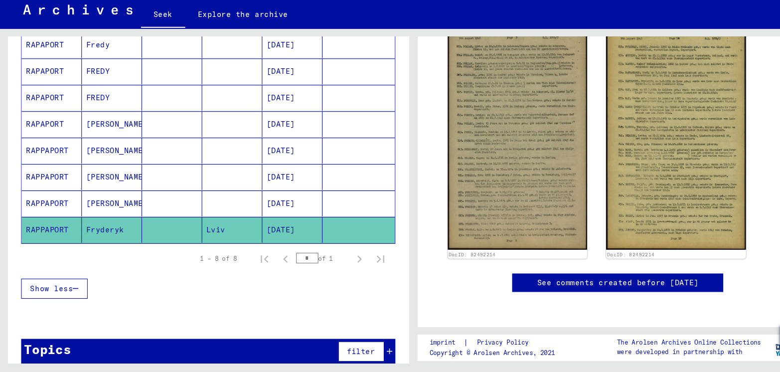
scroll to position [382, 0]
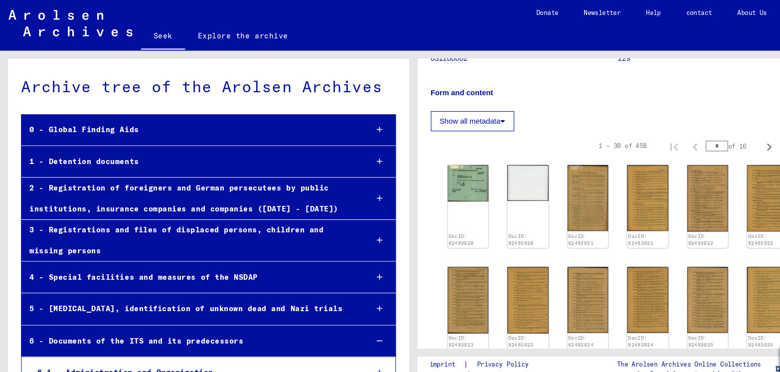
click at [239, 113] on div "0 - Global Finding Aids" at bounding box center [179, 122] width 319 height 19
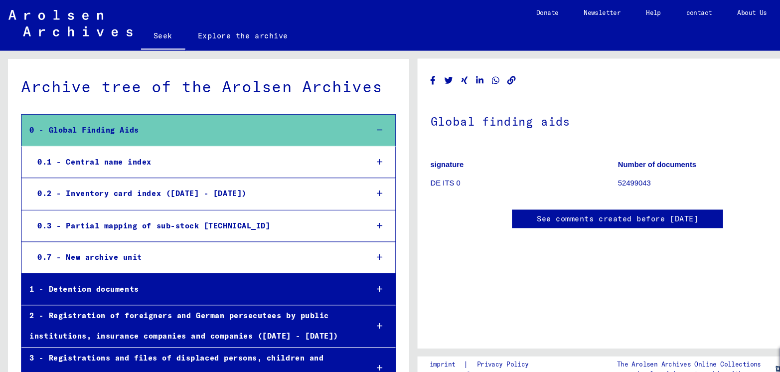
click at [228, 143] on div "0.1 - Central name index" at bounding box center [184, 152] width 312 height 19
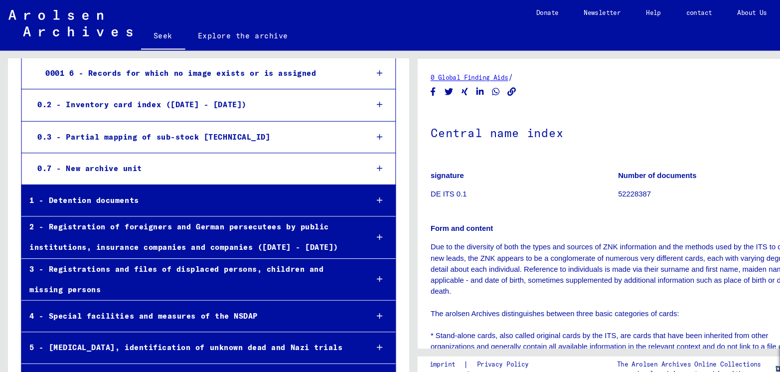
scroll to position [317, 0]
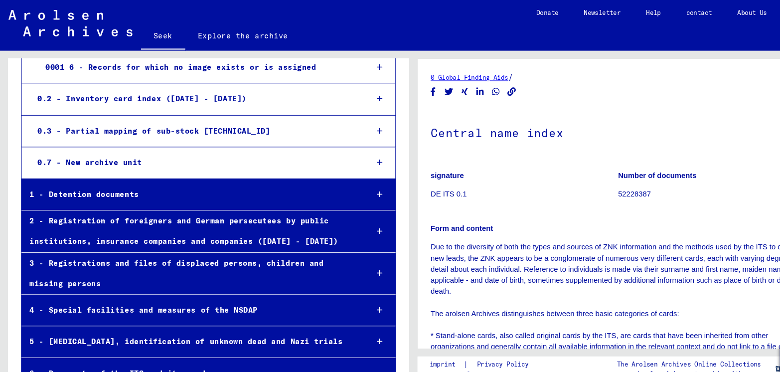
click at [216, 193] on div "1 - Detention documents" at bounding box center [179, 183] width 319 height 19
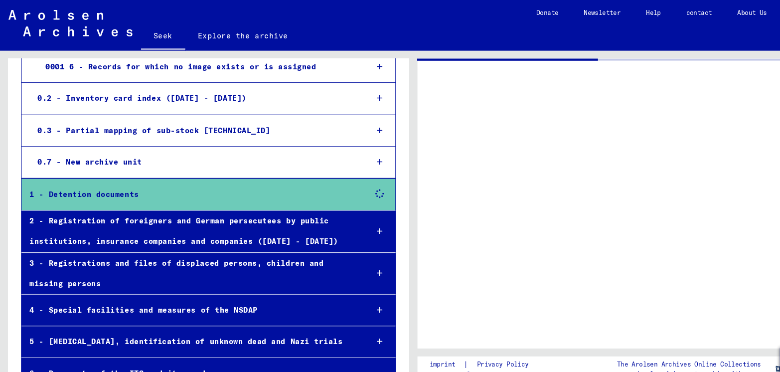
scroll to position [317, 0]
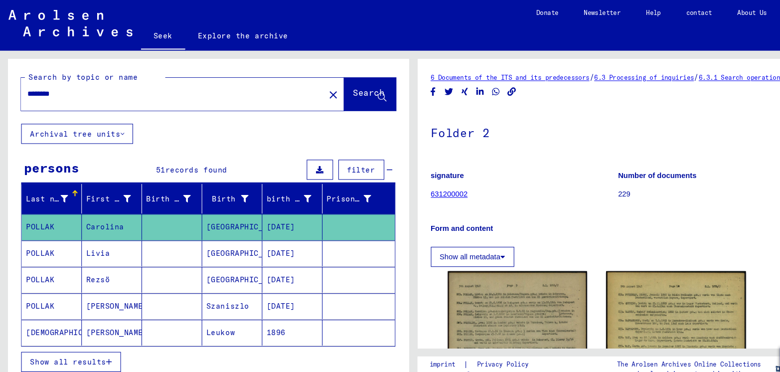
click at [426, 183] on font "631200002" at bounding box center [424, 183] width 35 height 8
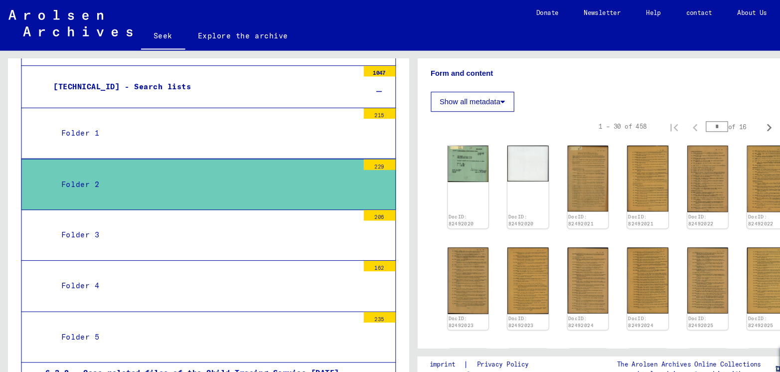
scroll to position [151, 0]
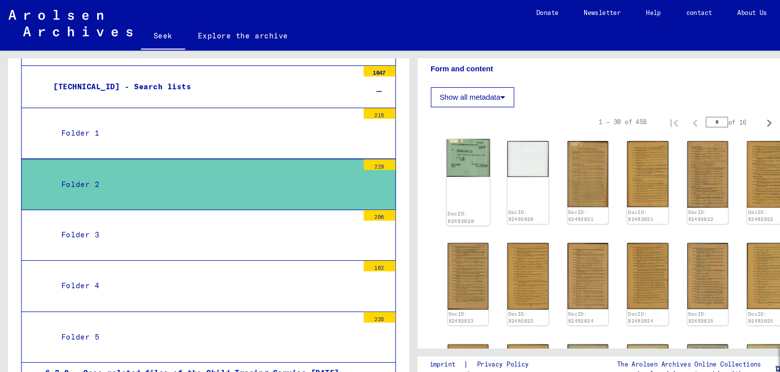
click at [430, 151] on img at bounding box center [442, 149] width 40 height 36
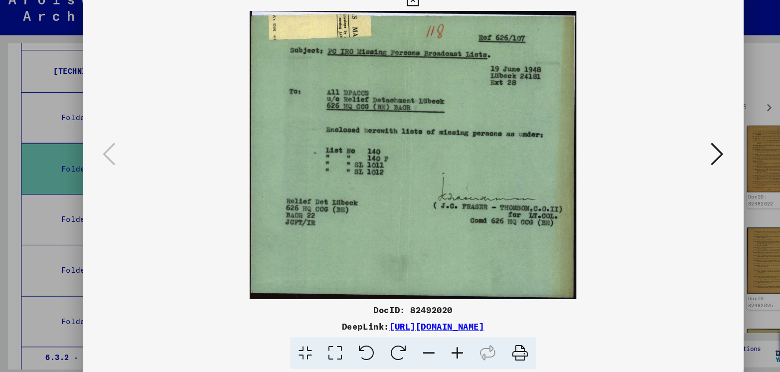
click at [476, 343] on icon at bounding box center [491, 348] width 30 height 30
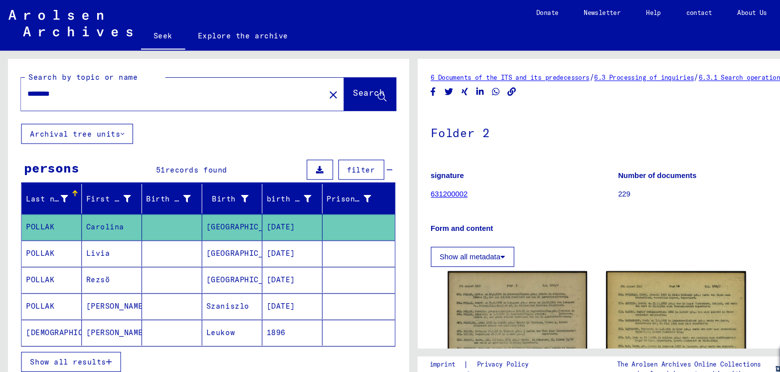
click at [426, 181] on font "631200002" at bounding box center [424, 183] width 35 height 8
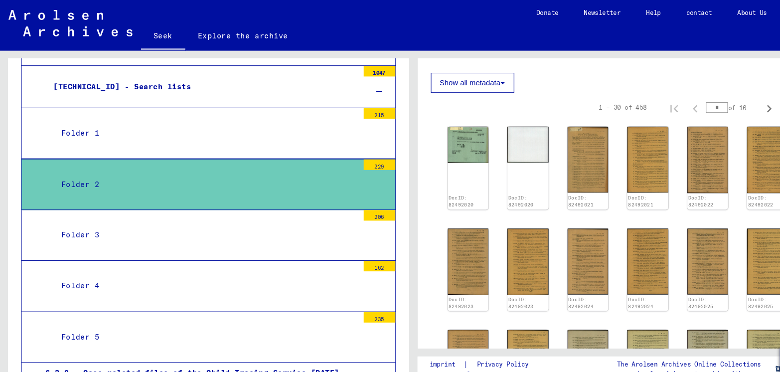
scroll to position [165, 0]
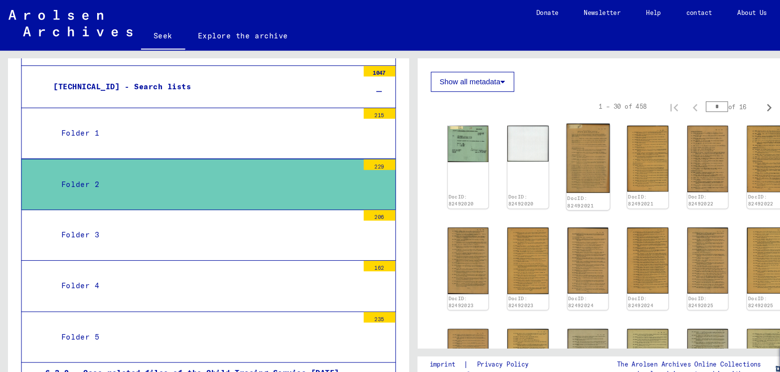
click at [547, 152] on img at bounding box center [555, 150] width 40 height 66
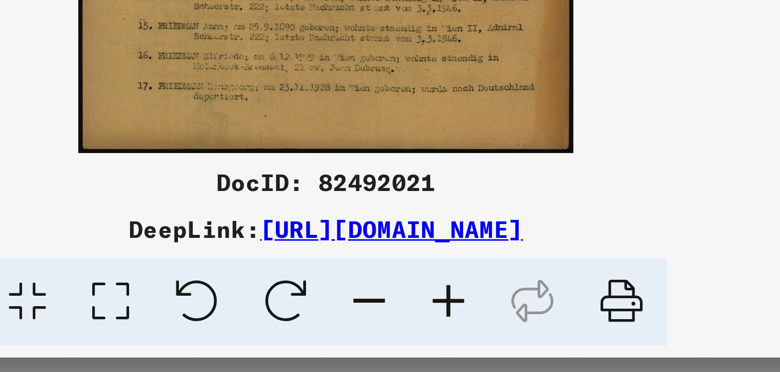
click at [476, 346] on icon at bounding box center [491, 348] width 30 height 30
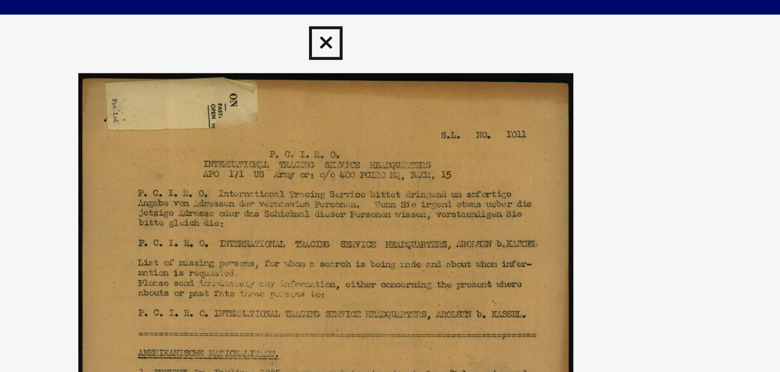
click at [390, 20] on icon at bounding box center [389, 15] width 11 height 12
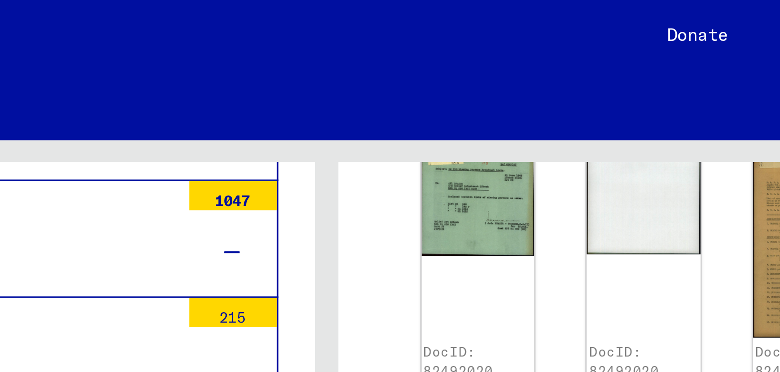
scroll to position [228, 0]
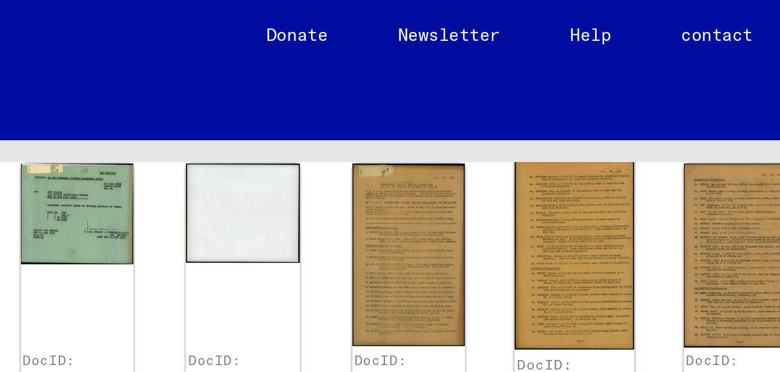
click at [598, 91] on img at bounding box center [611, 86] width 40 height 65
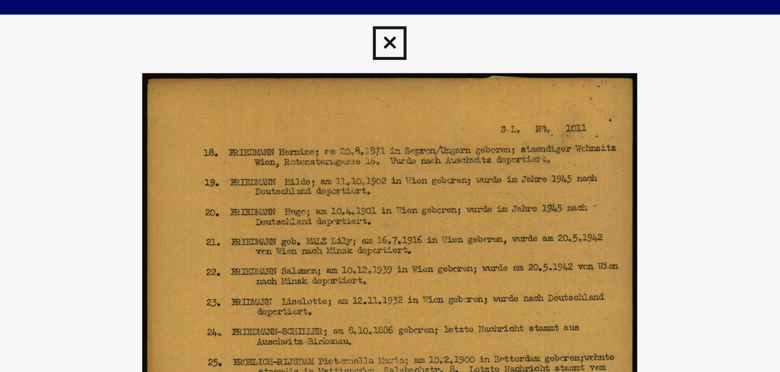
click at [386, 19] on icon at bounding box center [389, 15] width 11 height 12
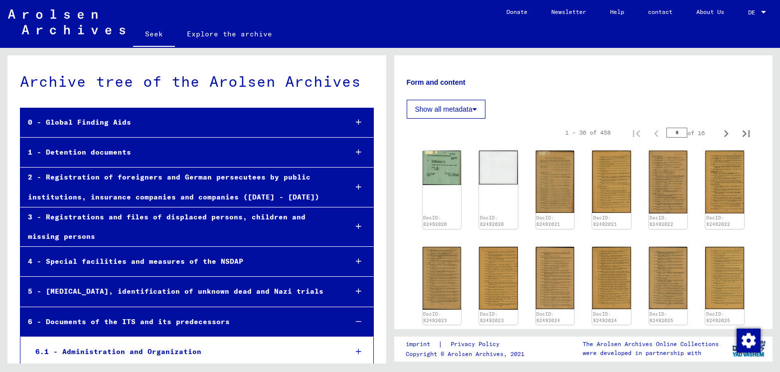
scroll to position [143, 0]
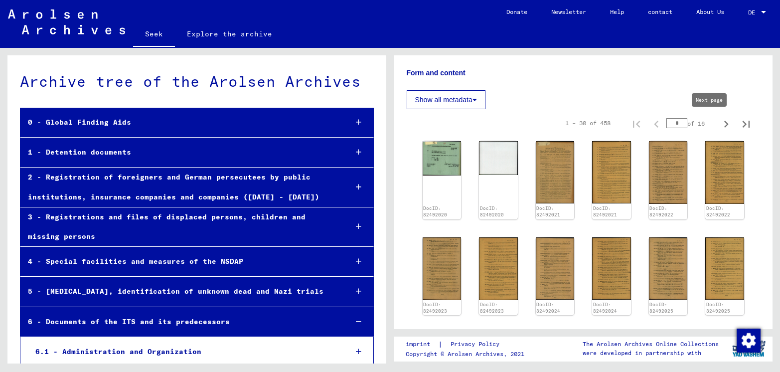
click at [719, 121] on icon "Next page" at bounding box center [726, 124] width 14 height 14
type input "*"
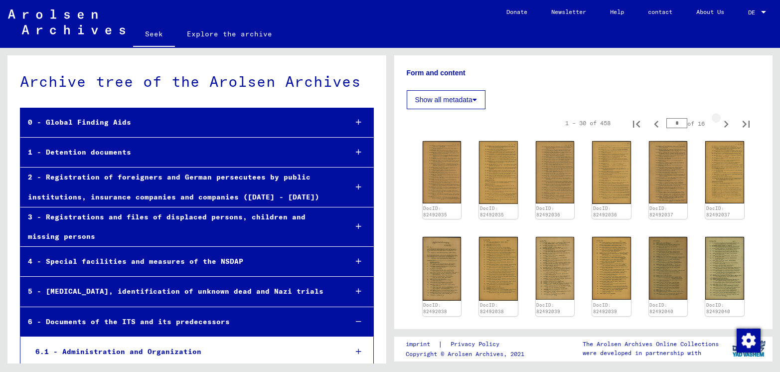
click at [719, 121] on icon "Next page" at bounding box center [726, 124] width 14 height 14
type input "*"
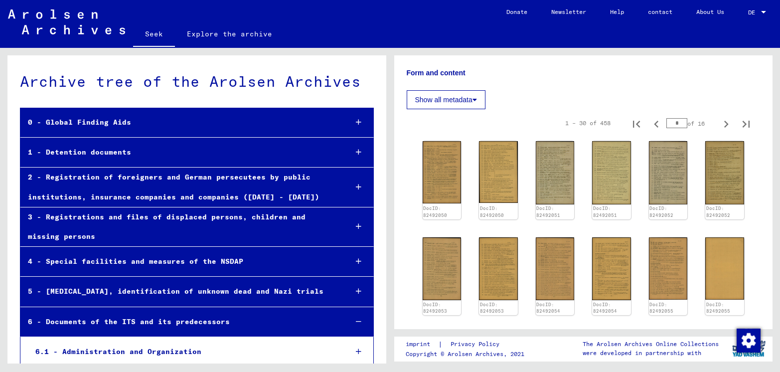
click at [719, 120] on icon "Next page" at bounding box center [726, 124] width 14 height 14
type input "*"
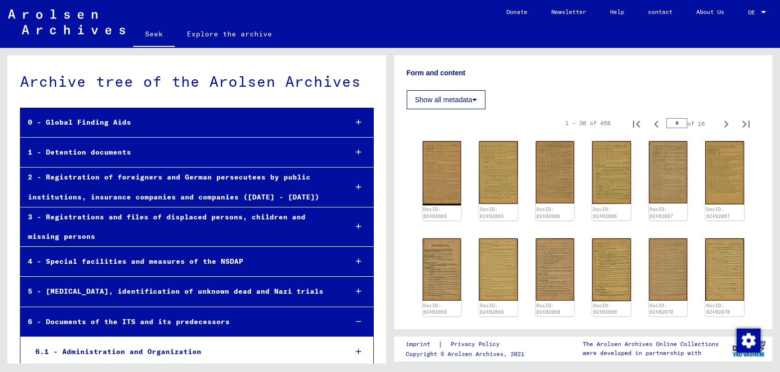
click at [719, 120] on icon "Next page" at bounding box center [726, 124] width 14 height 14
type input "*"
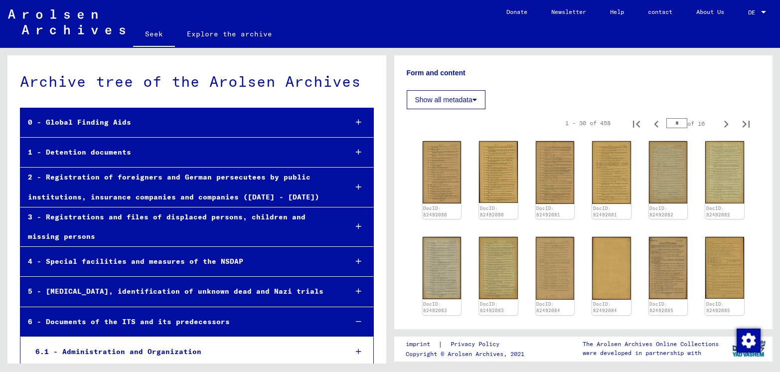
click at [719, 120] on icon "Next page" at bounding box center [726, 124] width 14 height 14
type input "*"
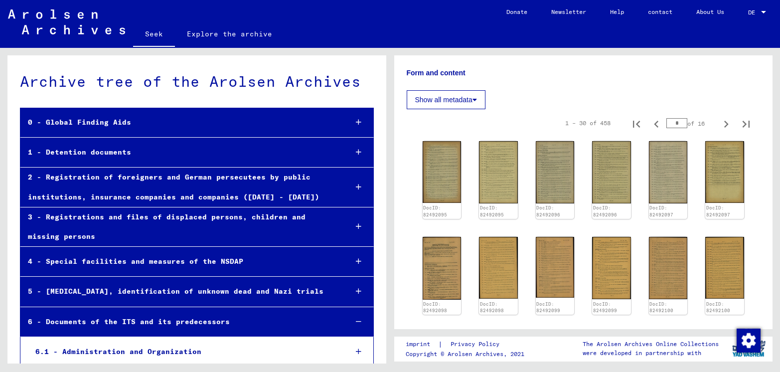
click at [719, 121] on icon "Next page" at bounding box center [726, 124] width 14 height 14
type input "*"
click at [719, 121] on icon "Next page" at bounding box center [726, 124] width 14 height 14
type input "*"
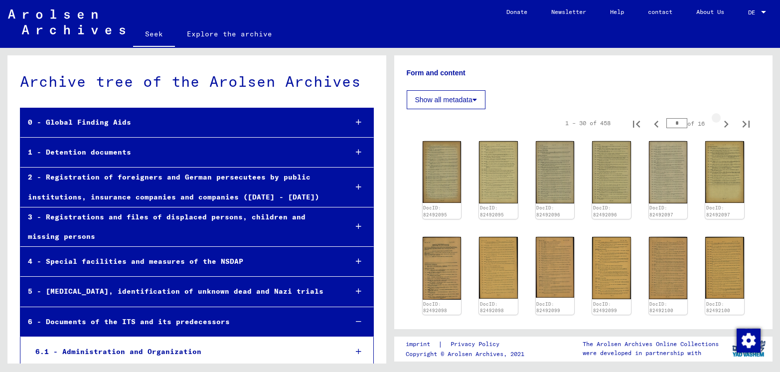
type input "*"
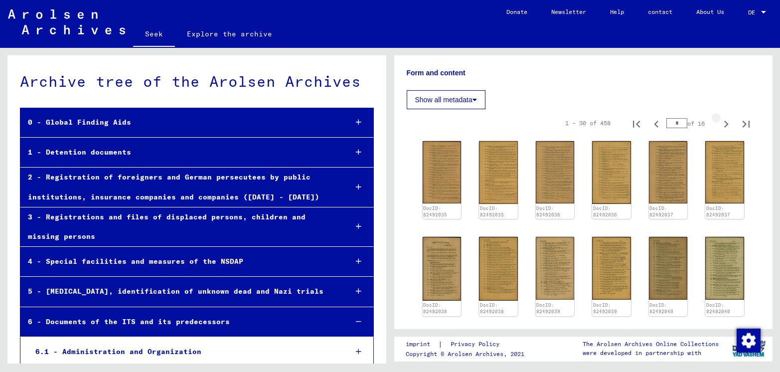
click at [719, 121] on icon "Next page" at bounding box center [726, 124] width 14 height 14
type input "*"
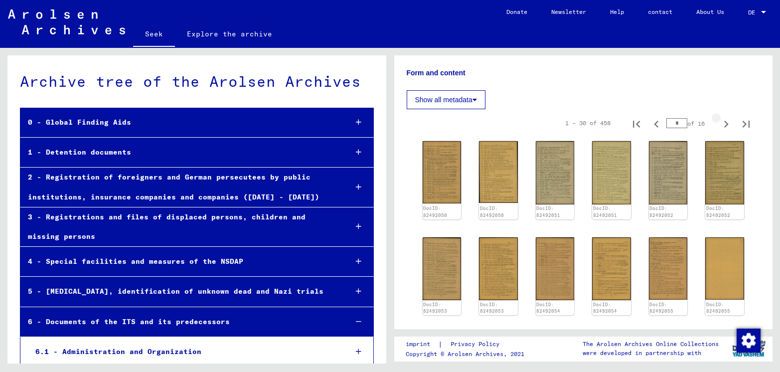
click at [719, 121] on icon "Next page" at bounding box center [726, 124] width 14 height 14
type input "**"
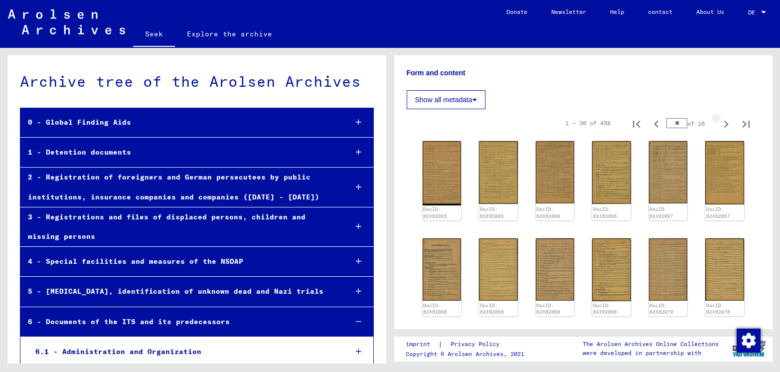
click at [719, 121] on icon "Next page" at bounding box center [726, 124] width 14 height 14
type input "**"
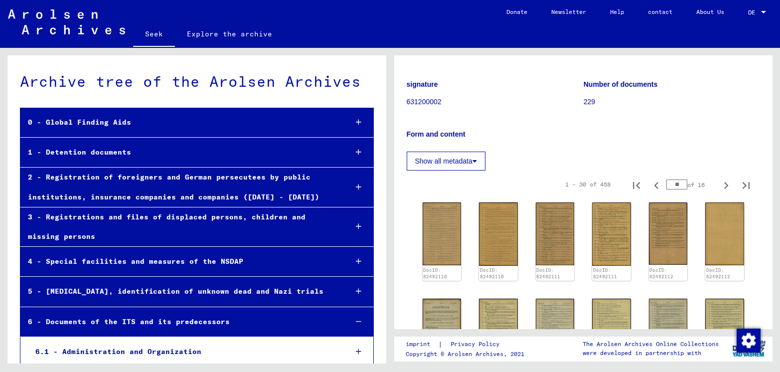
scroll to position [0, 0]
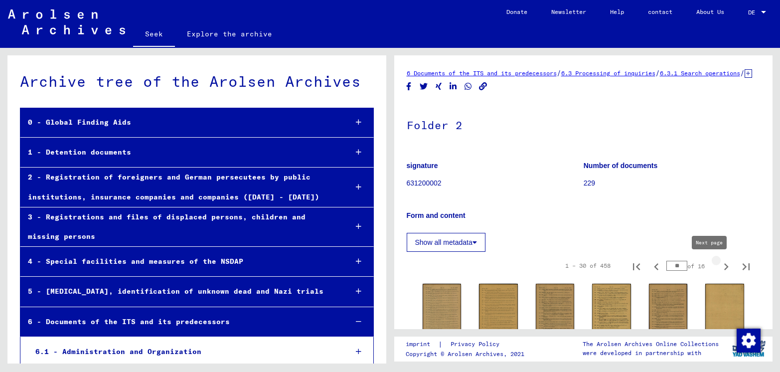
click at [724, 266] on icon "Next page" at bounding box center [726, 266] width 4 height 7
type input "**"
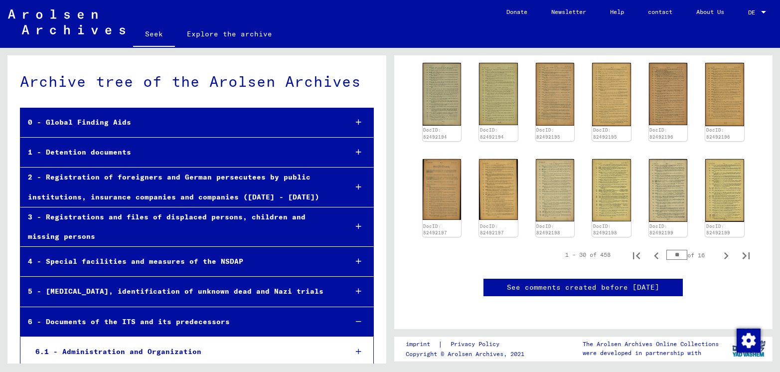
scroll to position [675, 0]
click at [719, 249] on icon "Next page" at bounding box center [726, 256] width 14 height 14
type input "**"
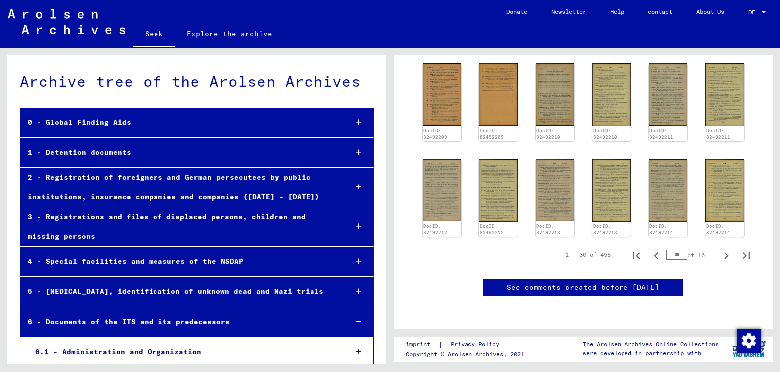
scroll to position [572, 0]
click at [716, 159] on img at bounding box center [724, 191] width 40 height 66
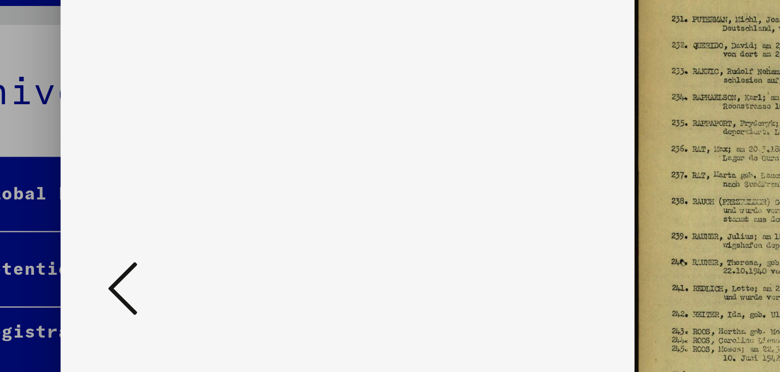
click at [99, 161] on icon at bounding box center [103, 160] width 12 height 24
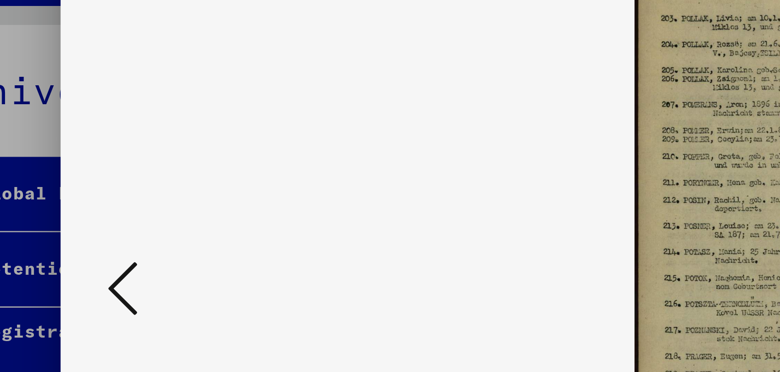
click at [97, 161] on icon at bounding box center [103, 160] width 12 height 24
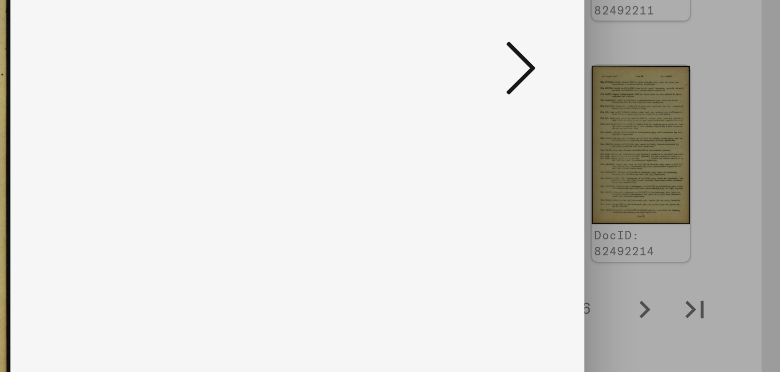
click at [681, 162] on icon at bounding box center [677, 160] width 12 height 24
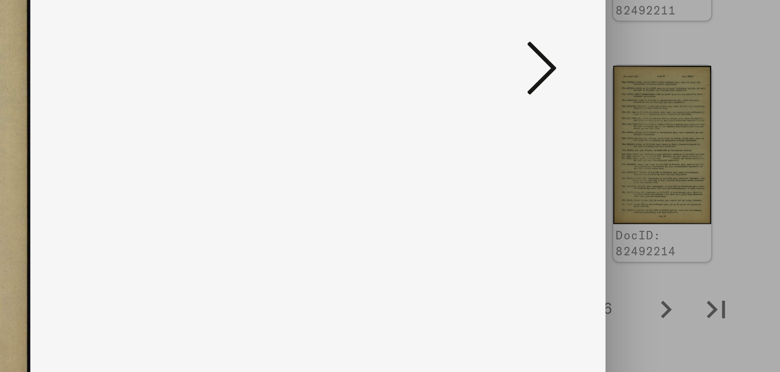
click at [682, 161] on icon at bounding box center [677, 160] width 12 height 24
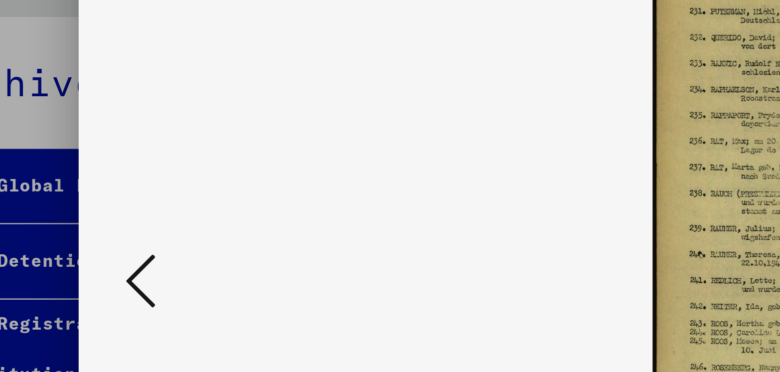
click at [99, 163] on icon at bounding box center [103, 160] width 12 height 24
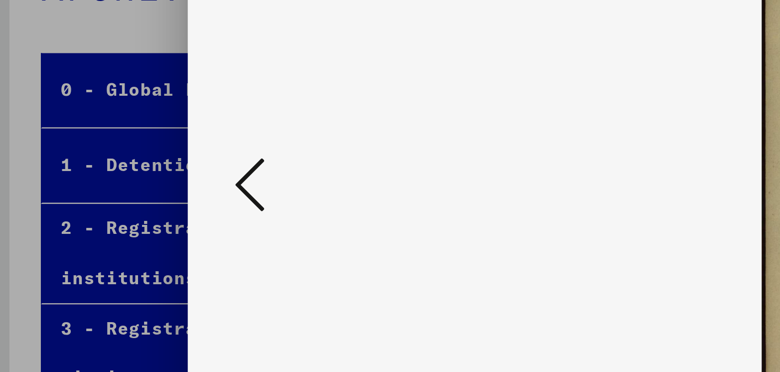
click at [98, 161] on icon at bounding box center [103, 160] width 12 height 24
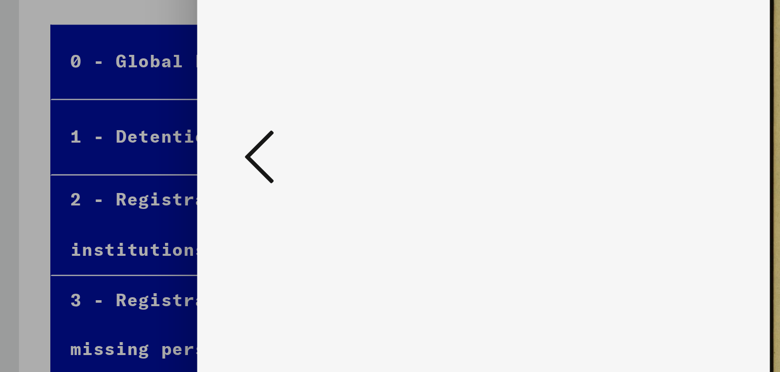
click at [100, 162] on icon at bounding box center [103, 160] width 12 height 24
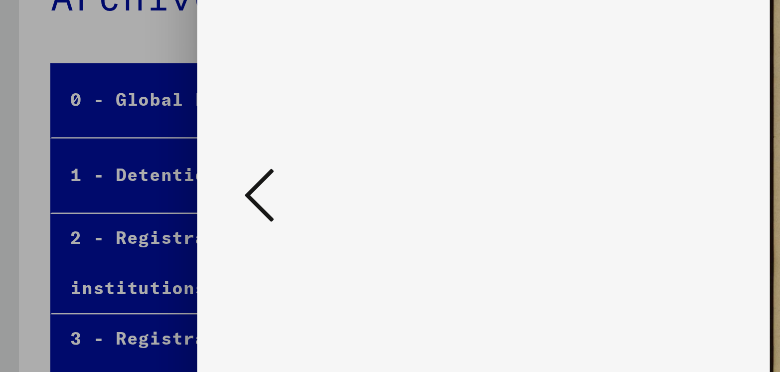
click at [101, 162] on icon at bounding box center [103, 160] width 12 height 24
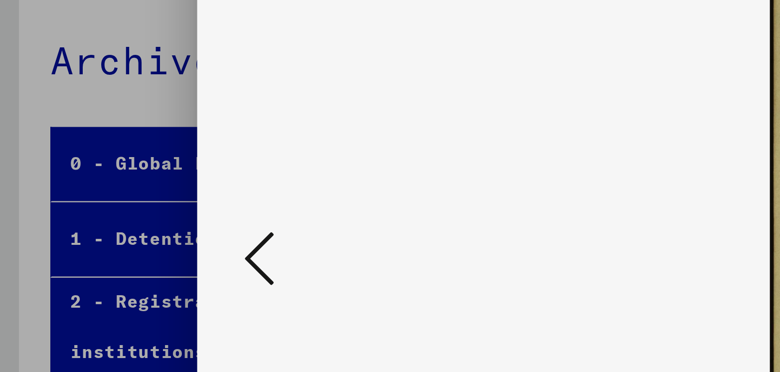
click at [101, 163] on icon at bounding box center [103, 160] width 12 height 24
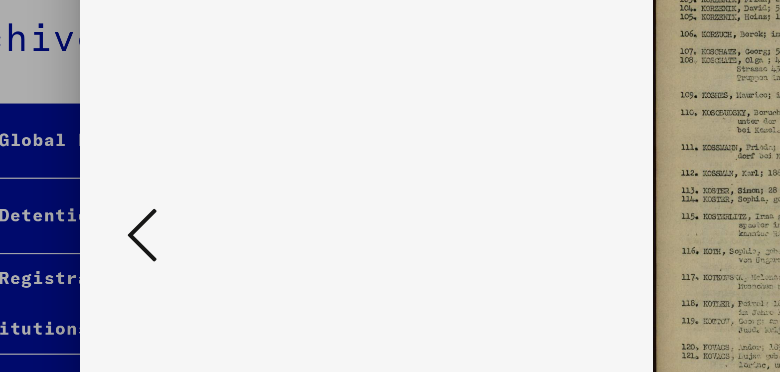
click at [98, 161] on icon at bounding box center [103, 160] width 12 height 24
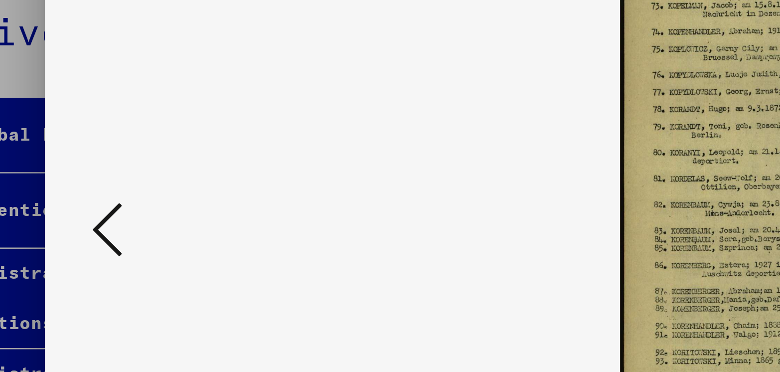
click at [97, 161] on icon at bounding box center [103, 160] width 12 height 24
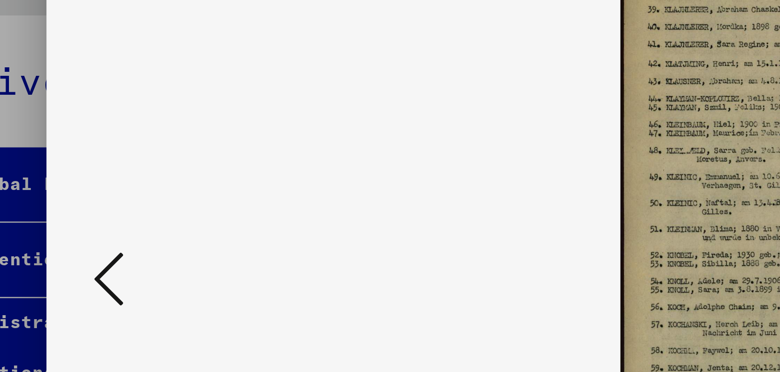
click at [98, 163] on icon at bounding box center [103, 160] width 12 height 24
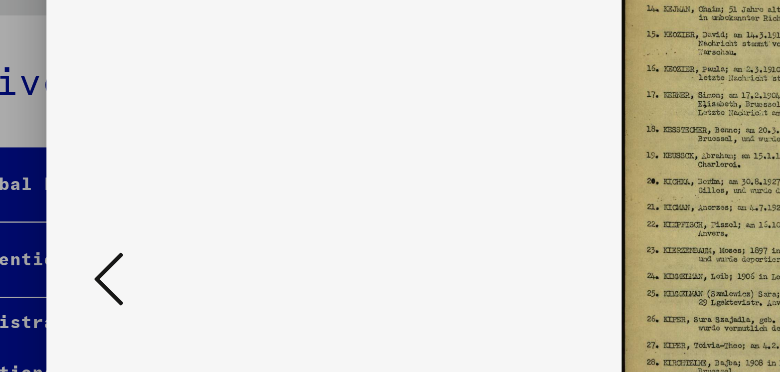
click at [97, 166] on icon at bounding box center [103, 160] width 12 height 24
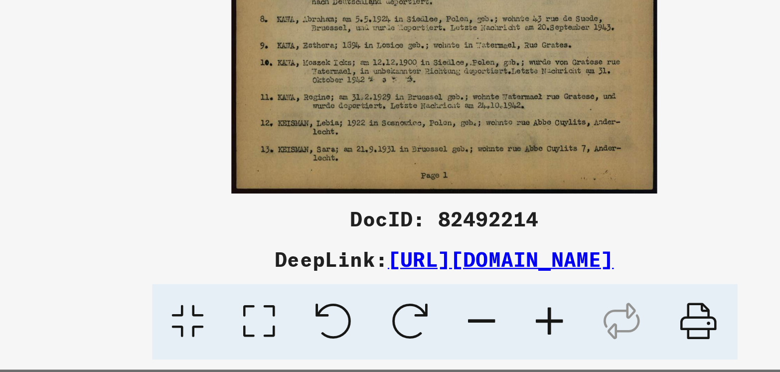
scroll to position [0, 0]
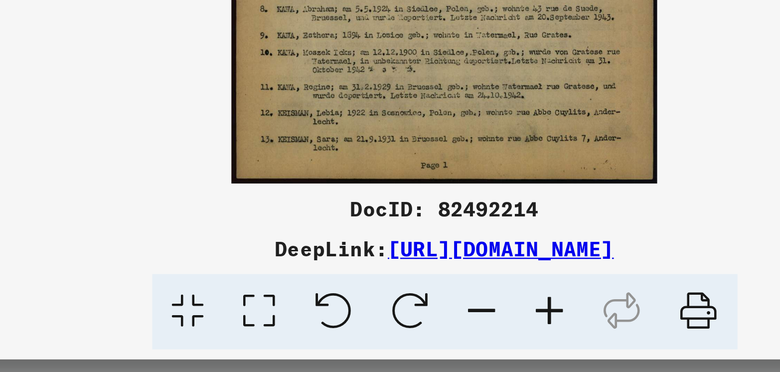
click at [476, 344] on icon at bounding box center [491, 348] width 30 height 30
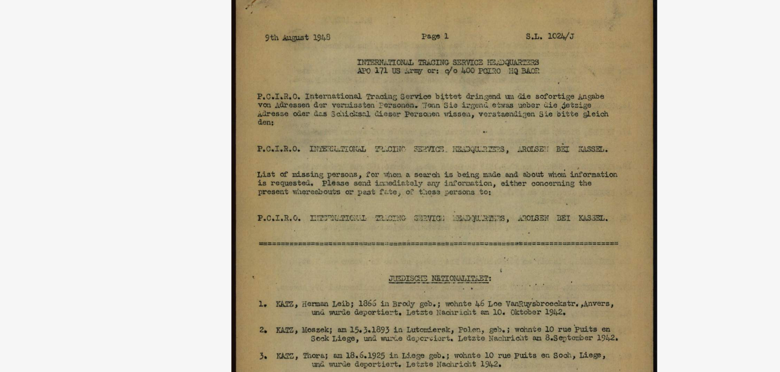
click at [281, 123] on img at bounding box center [390, 161] width 556 height 272
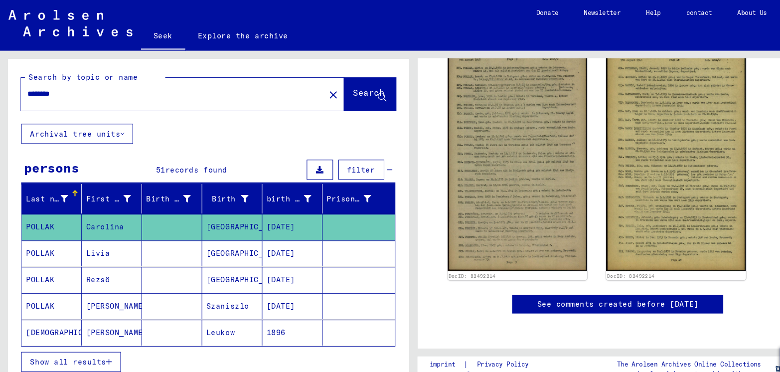
scroll to position [235, 0]
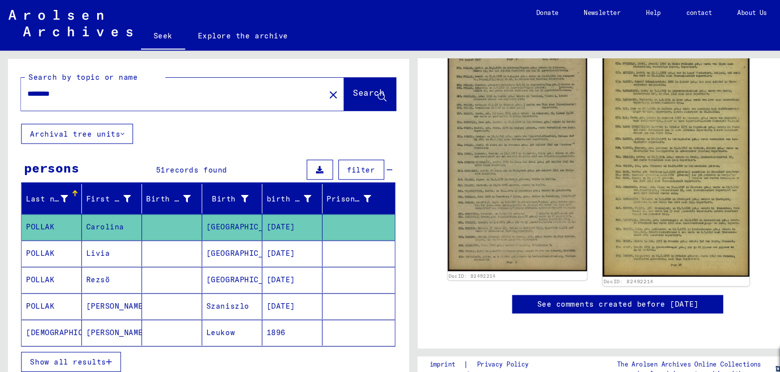
click at [640, 177] on img at bounding box center [638, 149] width 139 height 225
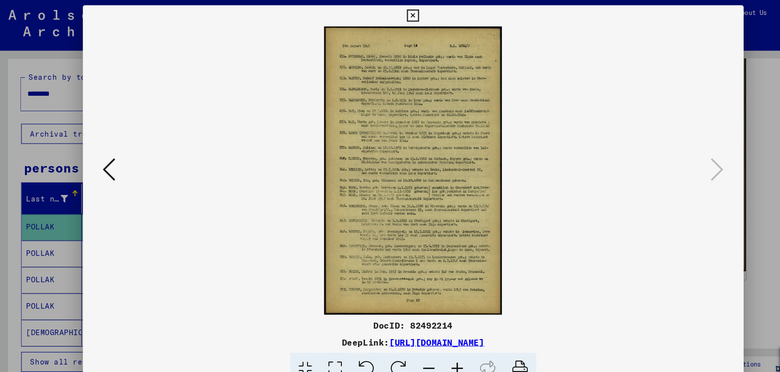
click at [100, 163] on icon at bounding box center [103, 160] width 12 height 24
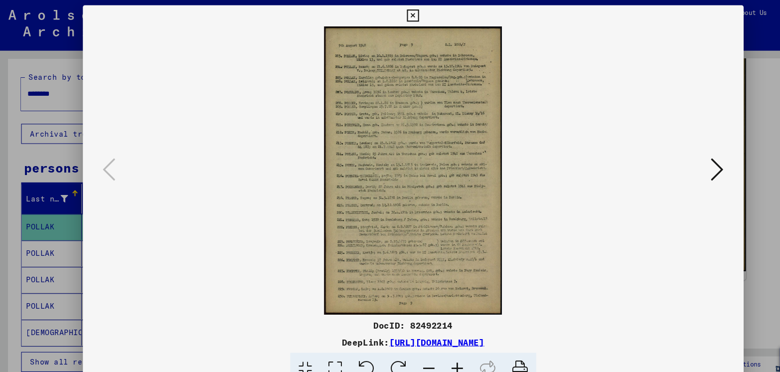
click at [388, 17] on icon at bounding box center [389, 15] width 11 height 12
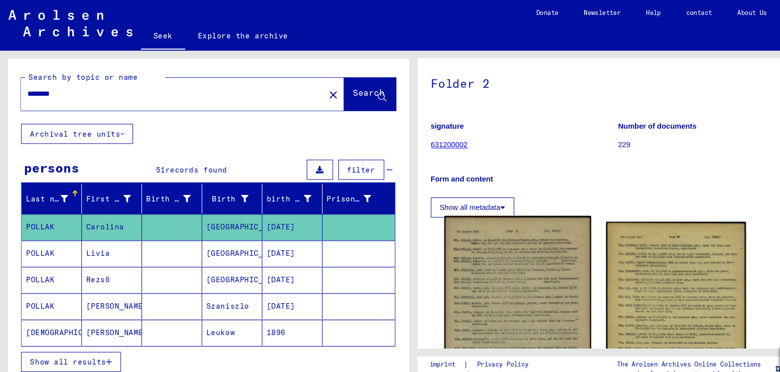
scroll to position [41, 0]
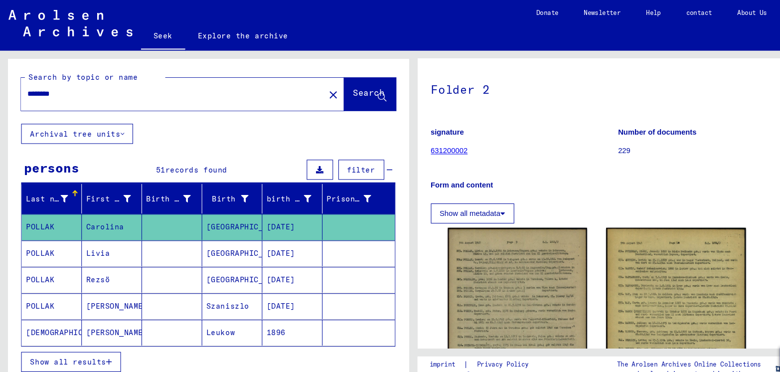
click at [423, 143] on font "631200002" at bounding box center [424, 142] width 35 height 8
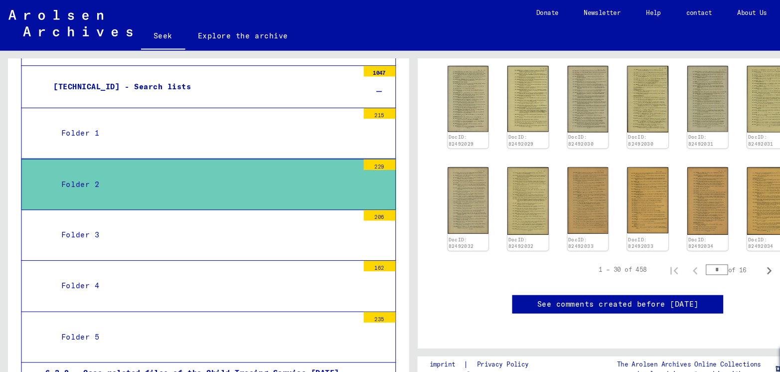
scroll to position [605, 0]
click at [719, 249] on icon "Next page" at bounding box center [726, 256] width 14 height 14
type input "*"
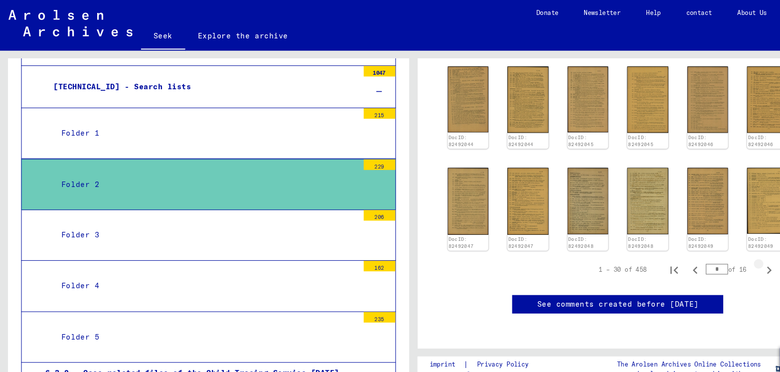
click at [719, 248] on icon "Next page" at bounding box center [726, 255] width 14 height 14
type input "*"
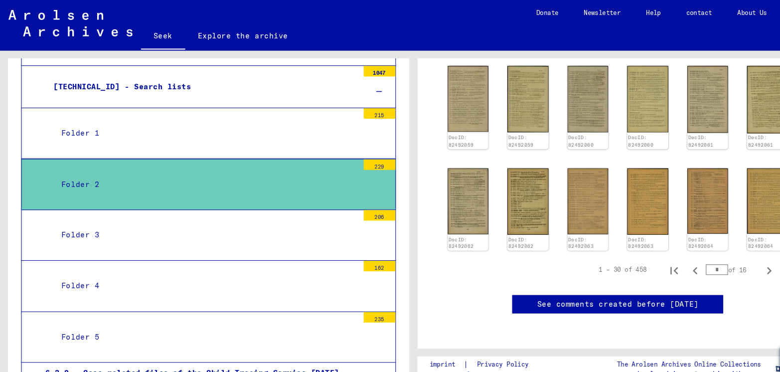
click at [719, 249] on icon "Next page" at bounding box center [726, 256] width 14 height 14
type input "*"
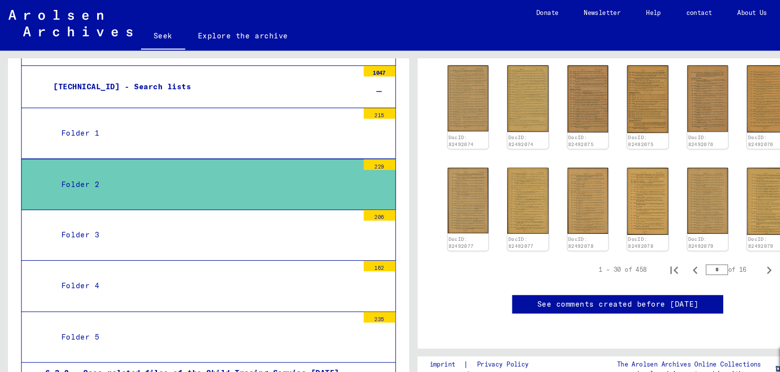
click at [719, 248] on icon "Next page" at bounding box center [726, 255] width 14 height 14
type input "*"
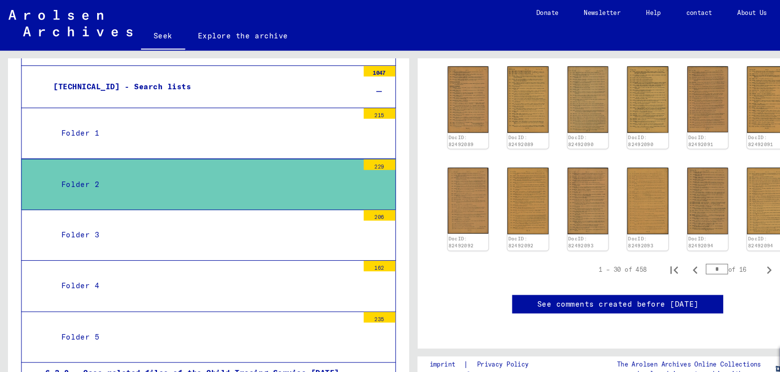
click at [719, 248] on icon "Next page" at bounding box center [726, 255] width 14 height 14
type input "*"
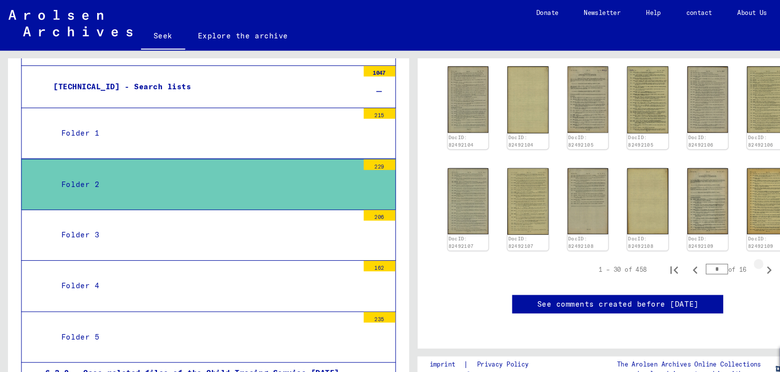
click at [719, 248] on icon "Next page" at bounding box center [726, 255] width 14 height 14
type input "*"
click at [719, 248] on icon "Next page" at bounding box center [726, 255] width 14 height 14
type input "*"
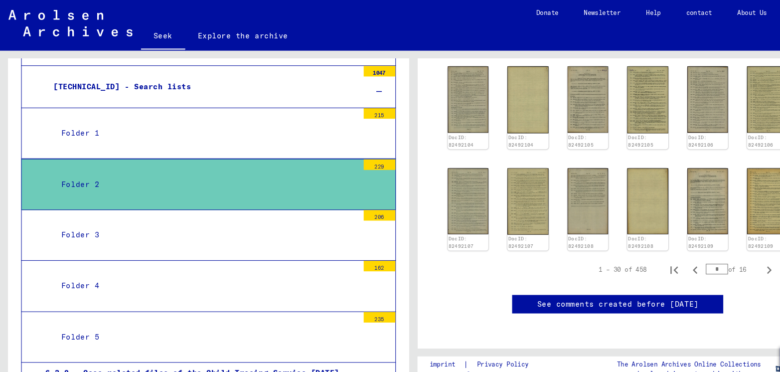
type input "*"
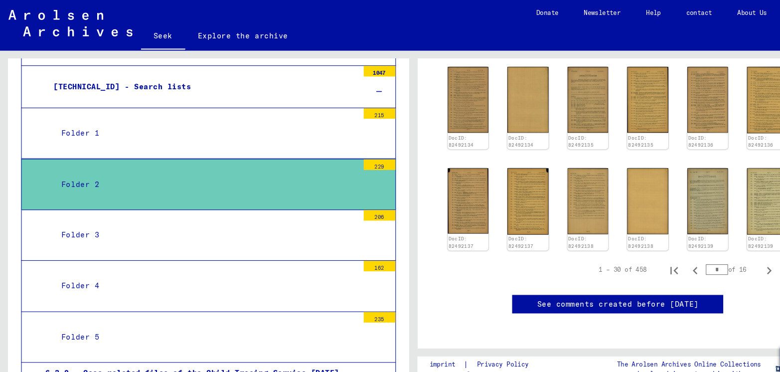
scroll to position [549, 0]
click at [719, 260] on icon "Next page" at bounding box center [726, 256] width 14 height 14
type input "*"
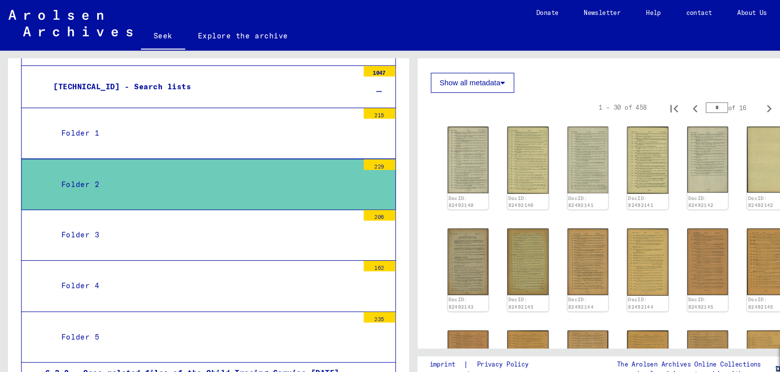
scroll to position [114, 0]
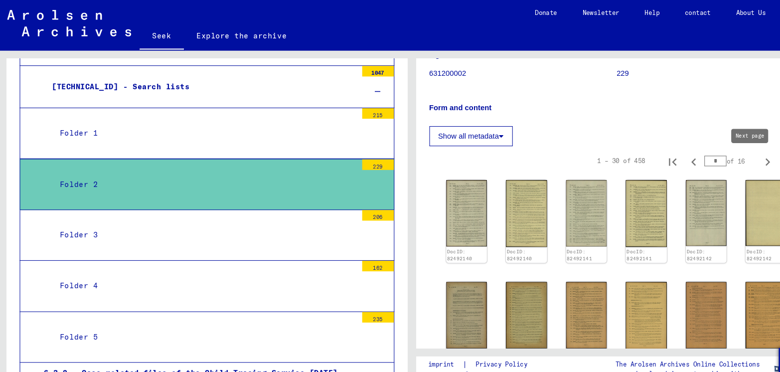
click at [719, 153] on icon "Next page" at bounding box center [726, 153] width 14 height 14
type input "**"
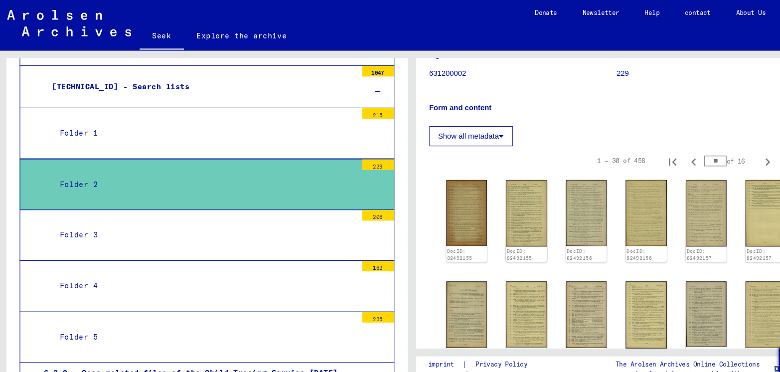
click at [719, 153] on icon "Next page" at bounding box center [726, 153] width 14 height 14
type input "**"
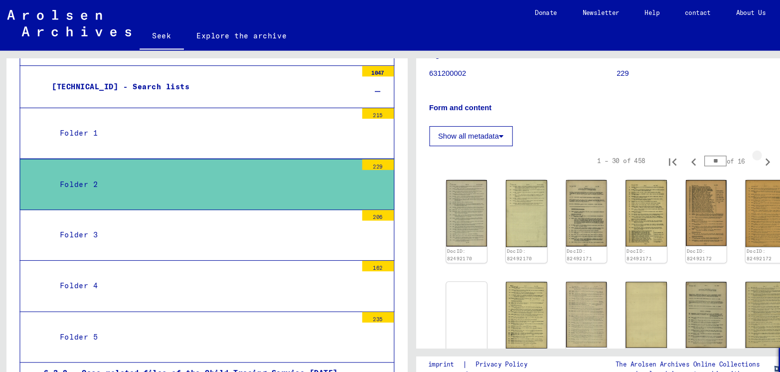
click at [719, 153] on icon "Next page" at bounding box center [726, 153] width 14 height 14
type input "**"
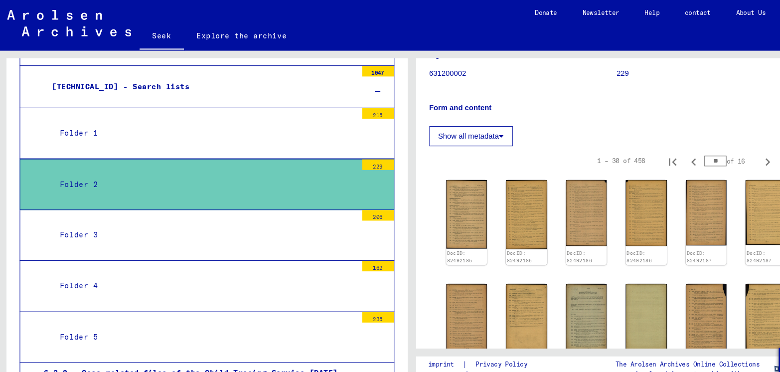
click at [719, 153] on icon "Next page" at bounding box center [726, 153] width 14 height 14
type input "**"
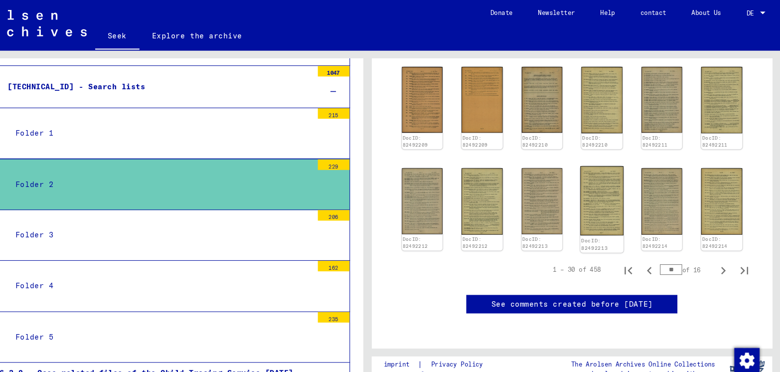
scroll to position [521, 0]
click at [715, 217] on img at bounding box center [724, 191] width 40 height 66
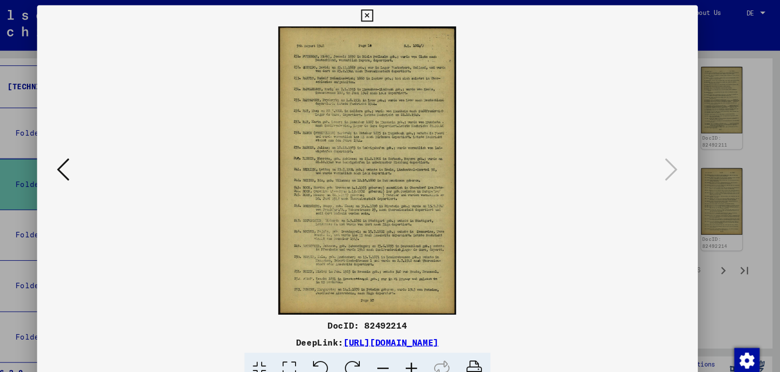
click at [97, 158] on icon at bounding box center [103, 160] width 12 height 24
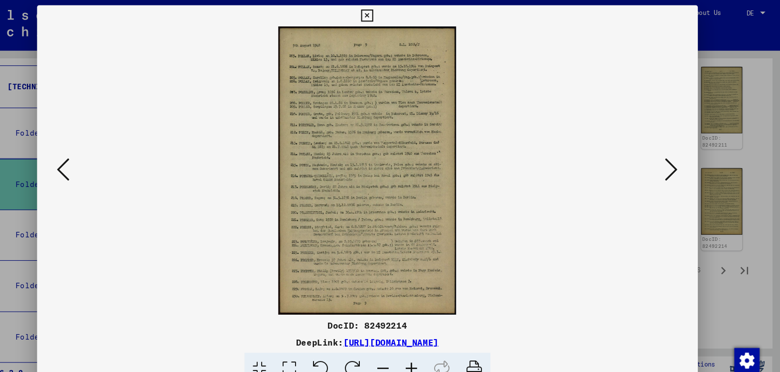
click at [97, 158] on icon at bounding box center [103, 160] width 12 height 24
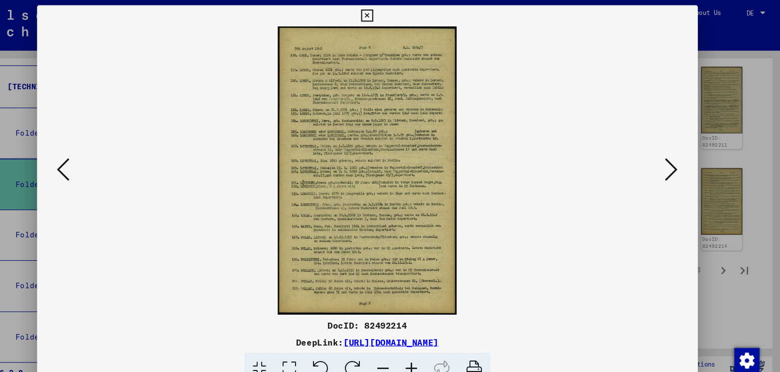
click at [97, 158] on icon at bounding box center [103, 160] width 12 height 24
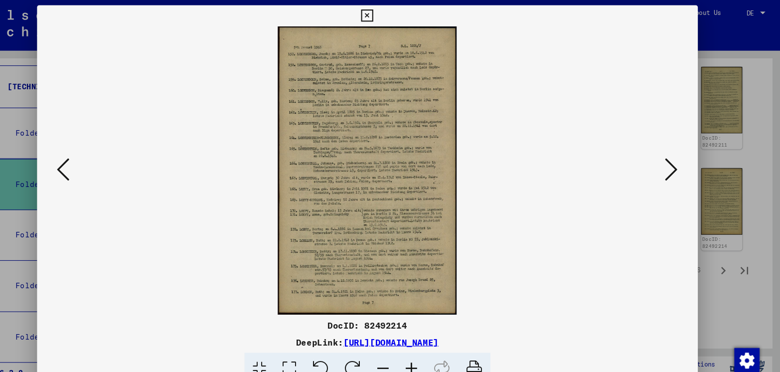
click at [97, 158] on icon at bounding box center [103, 160] width 12 height 24
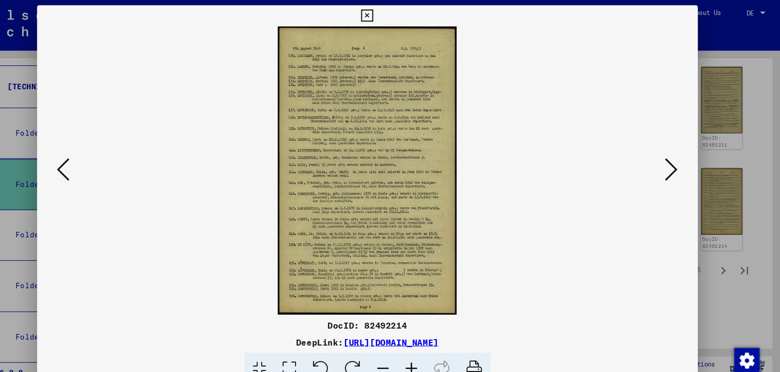
click at [97, 158] on icon at bounding box center [103, 160] width 12 height 24
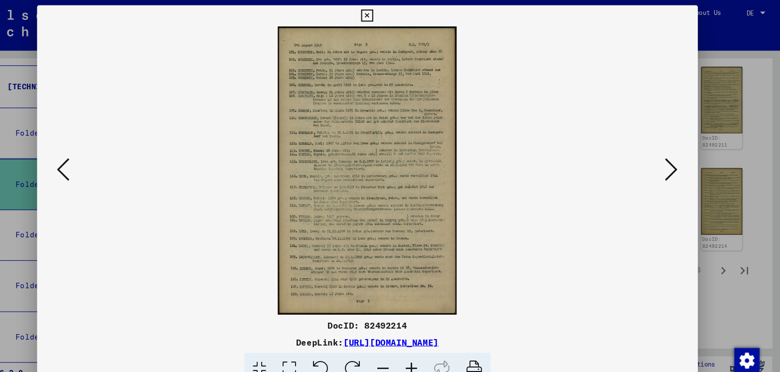
click at [97, 158] on icon at bounding box center [103, 160] width 12 height 24
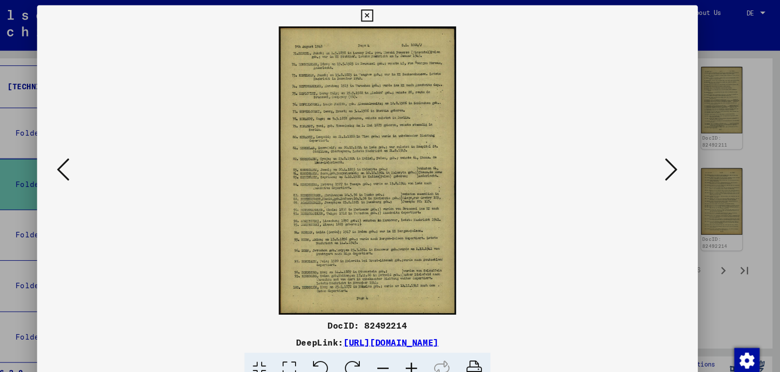
click at [97, 158] on icon at bounding box center [103, 160] width 12 height 24
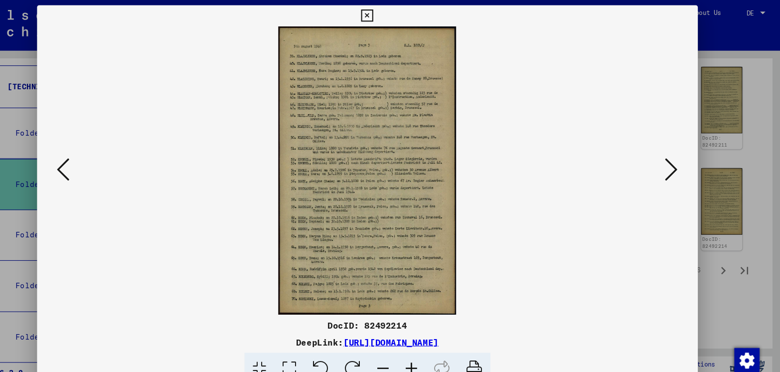
click at [97, 158] on icon at bounding box center [103, 160] width 12 height 24
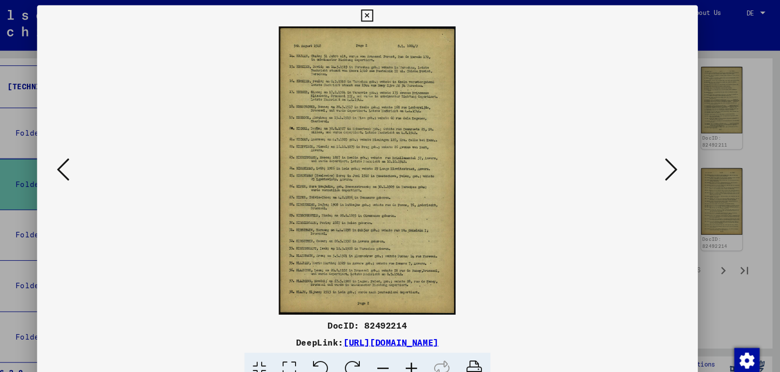
click at [97, 158] on icon at bounding box center [103, 160] width 12 height 24
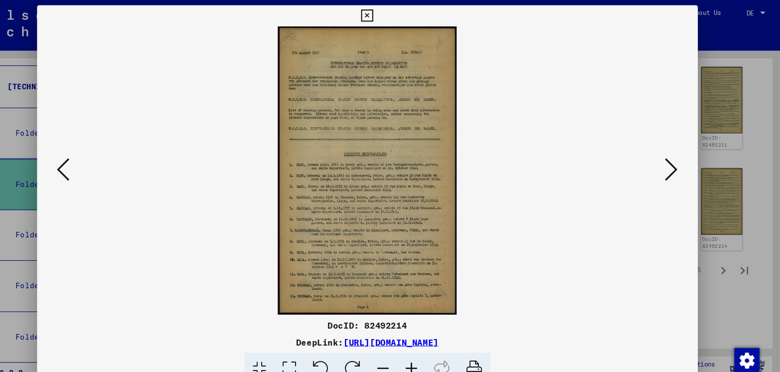
click at [97, 158] on icon at bounding box center [103, 160] width 12 height 24
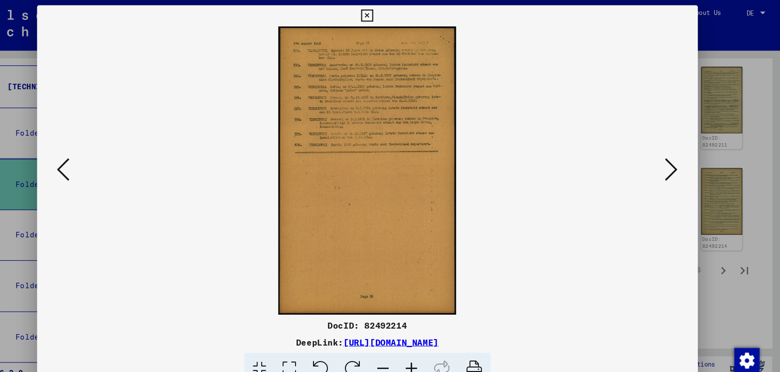
scroll to position [0, 0]
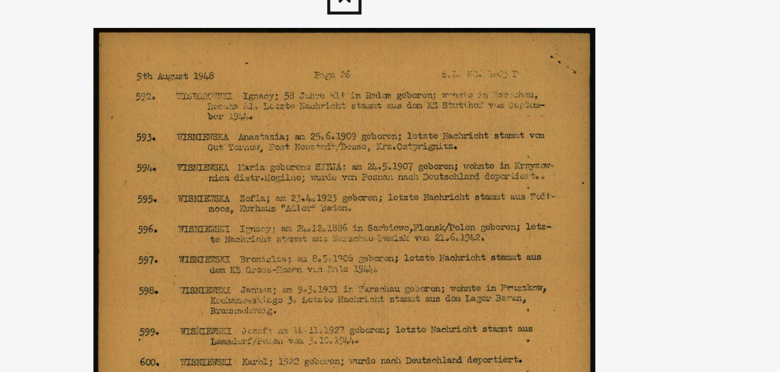
click at [498, 73] on img at bounding box center [390, 161] width 556 height 272
click at [388, 20] on icon at bounding box center [389, 15] width 11 height 12
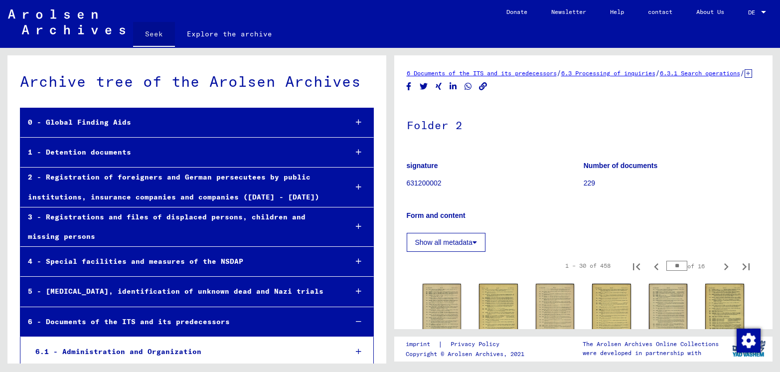
click at [154, 26] on font "Seek" at bounding box center [154, 34] width 18 height 16
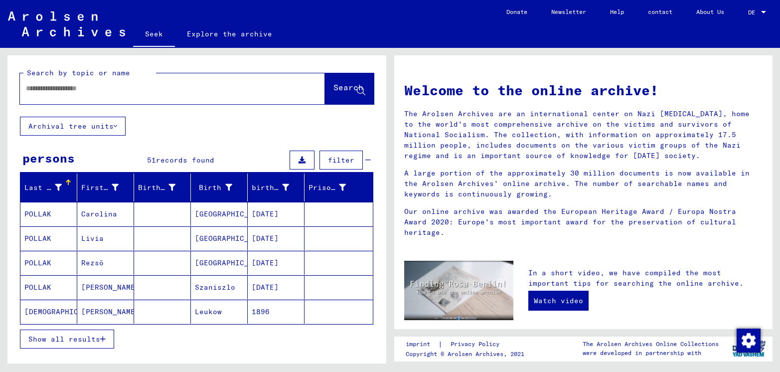
click at [128, 83] on input "text" at bounding box center [160, 88] width 269 height 10
click at [325, 73] on button "Search" at bounding box center [349, 88] width 49 height 31
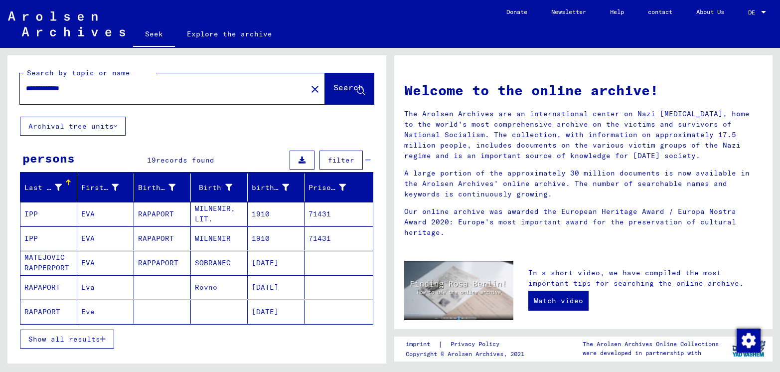
click at [76, 334] on font "Show all results" at bounding box center [64, 338] width 72 height 9
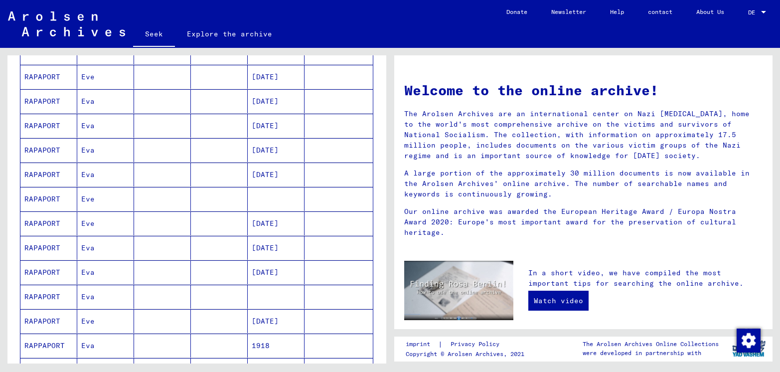
scroll to position [257, 0]
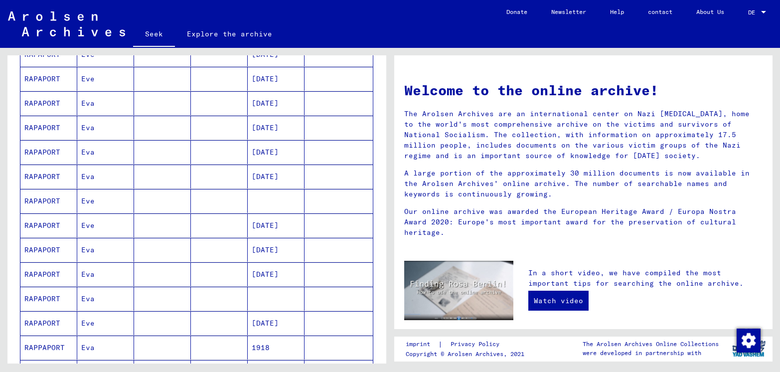
click at [65, 287] on mat-cell "RAPAPORT" at bounding box center [48, 299] width 57 height 24
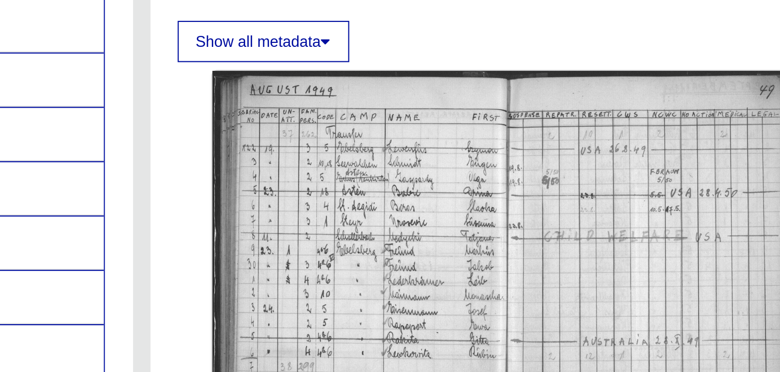
scroll to position [126, 0]
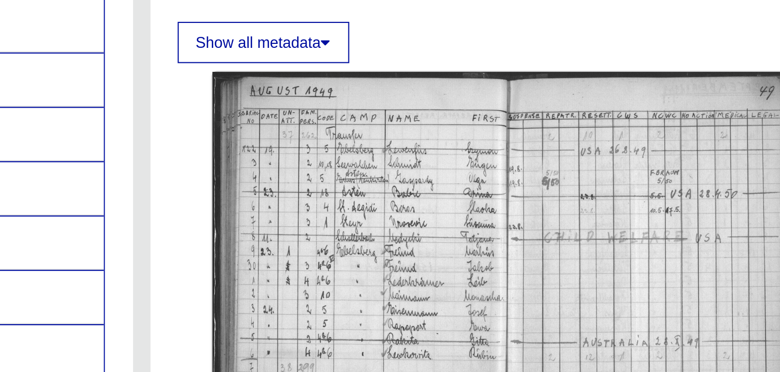
click at [543, 110] on div "Show all metadata" at bounding box center [584, 111] width 354 height 24
click at [405, 171] on yv-its-full-details "3 Registrations and files of displaced persons, children and missing persons / …" at bounding box center [583, 155] width 379 height 427
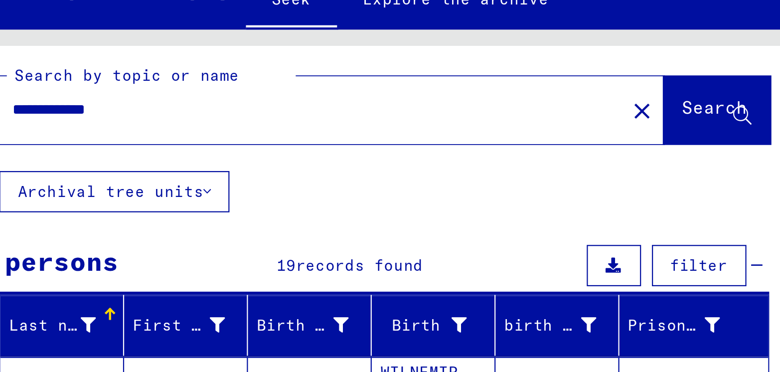
scroll to position [0, 0]
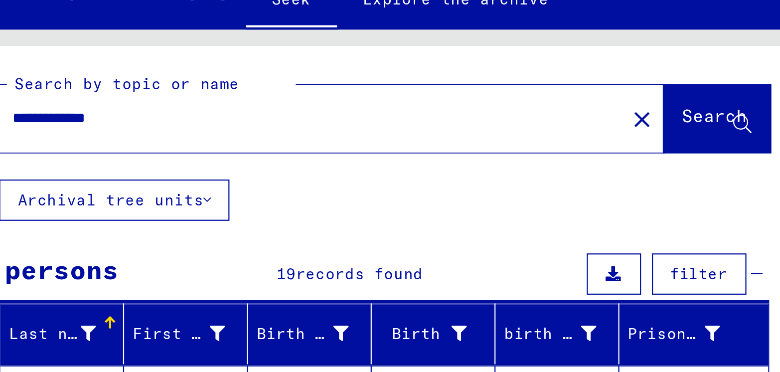
drag, startPoint x: 67, startPoint y: 75, endPoint x: 22, endPoint y: 72, distance: 44.9
click at [22, 77] on div "**********" at bounding box center [160, 88] width 281 height 22
type input "********"
click at [334, 73] on button "Search" at bounding box center [349, 88] width 49 height 31
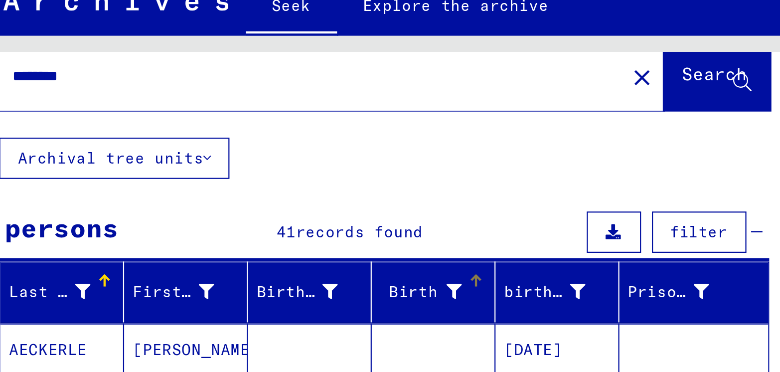
scroll to position [48, 0]
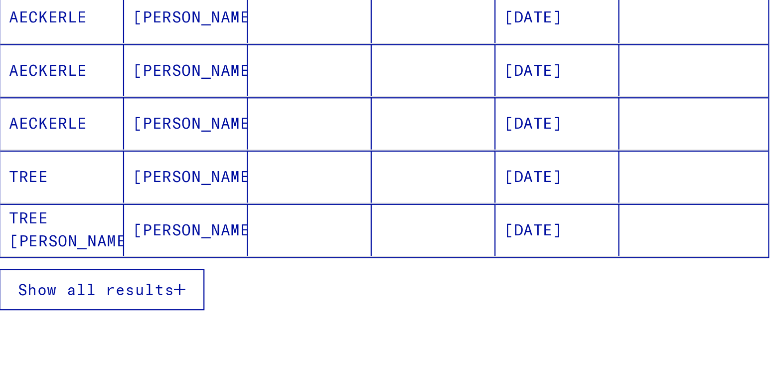
click at [100, 287] on font "Show all results" at bounding box center [64, 291] width 72 height 9
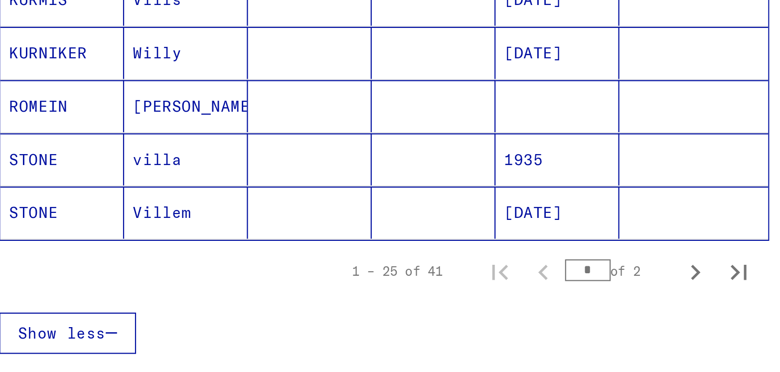
scroll to position [545, 0]
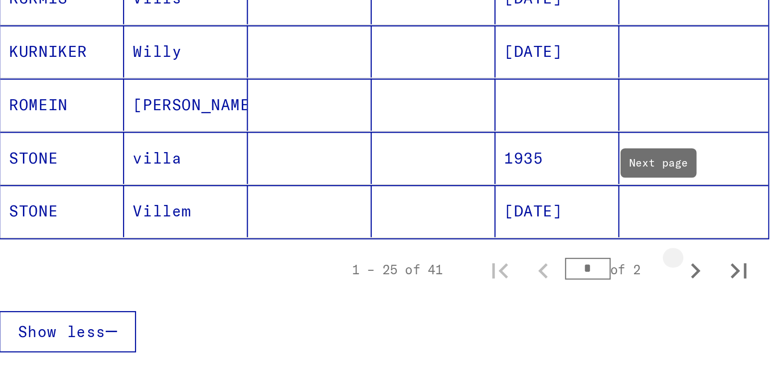
click at [332, 276] on icon "Next page" at bounding box center [339, 283] width 14 height 14
type input "*"
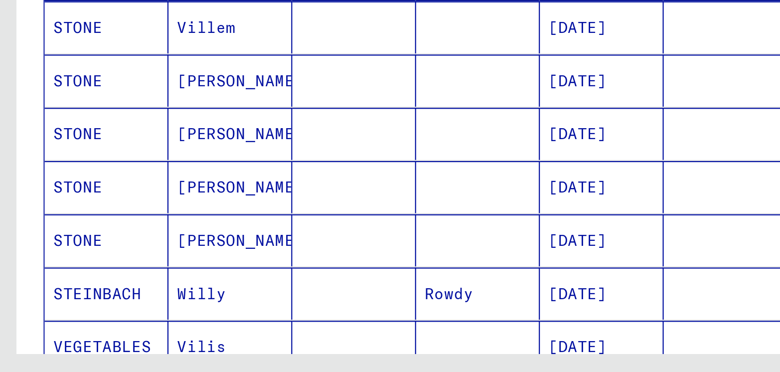
scroll to position [0, 0]
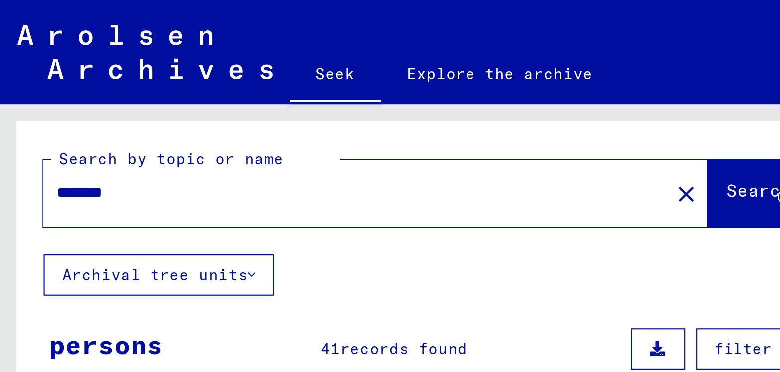
drag, startPoint x: 68, startPoint y: 75, endPoint x: 17, endPoint y: 72, distance: 51.4
click at [17, 72] on div "Search by topic or name ******** close Search" at bounding box center [196, 85] width 379 height 61
type input "**********"
click at [333, 82] on font "Search" at bounding box center [348, 87] width 30 height 10
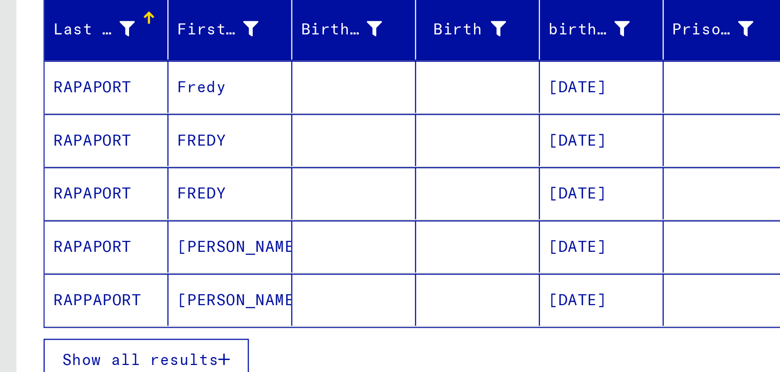
scroll to position [48, 0]
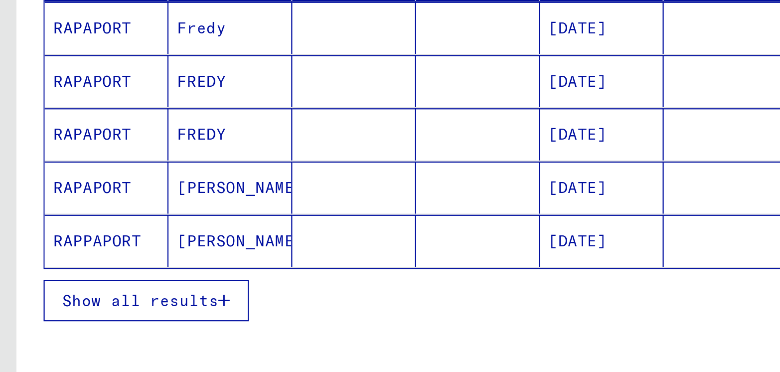
click at [87, 287] on font "Show all results" at bounding box center [64, 291] width 72 height 9
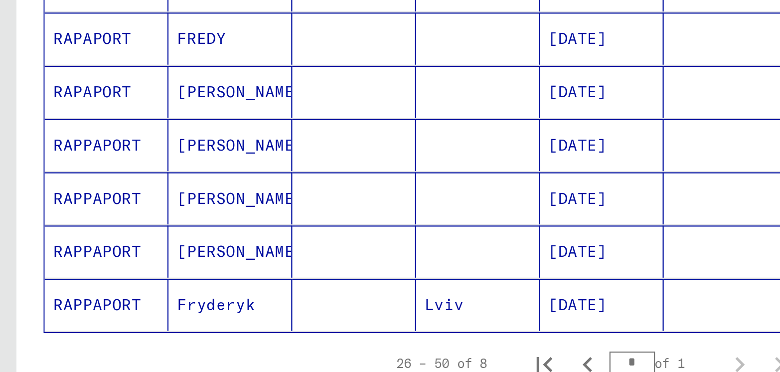
scroll to position [94, 0]
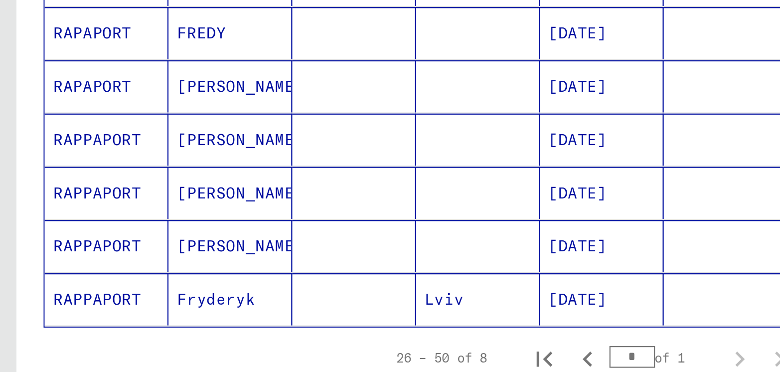
click at [195, 286] on font "Lviv" at bounding box center [204, 290] width 18 height 9
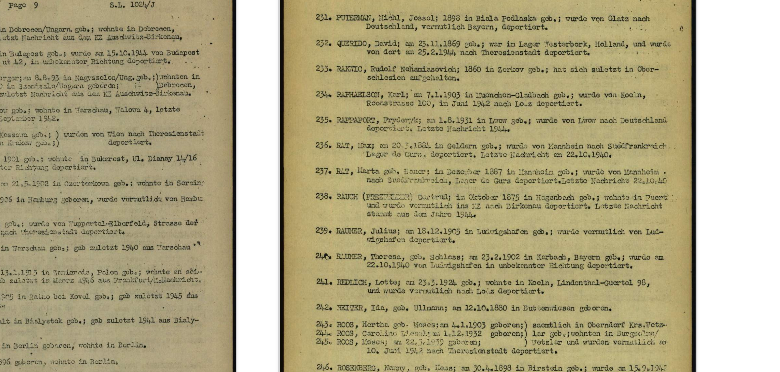
scroll to position [80, 0]
